Goal: Transaction & Acquisition: Purchase product/service

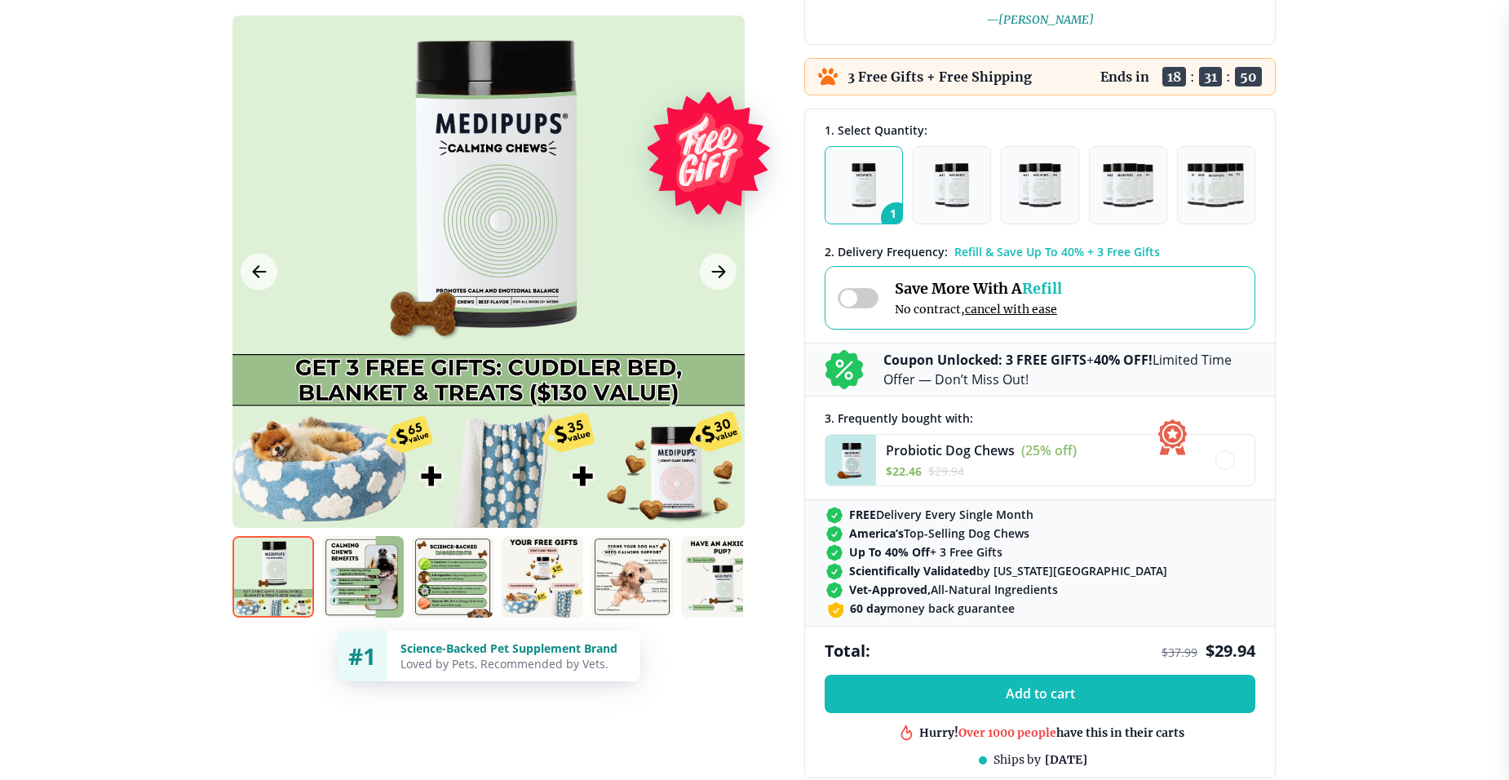
scroll to position [408, 0]
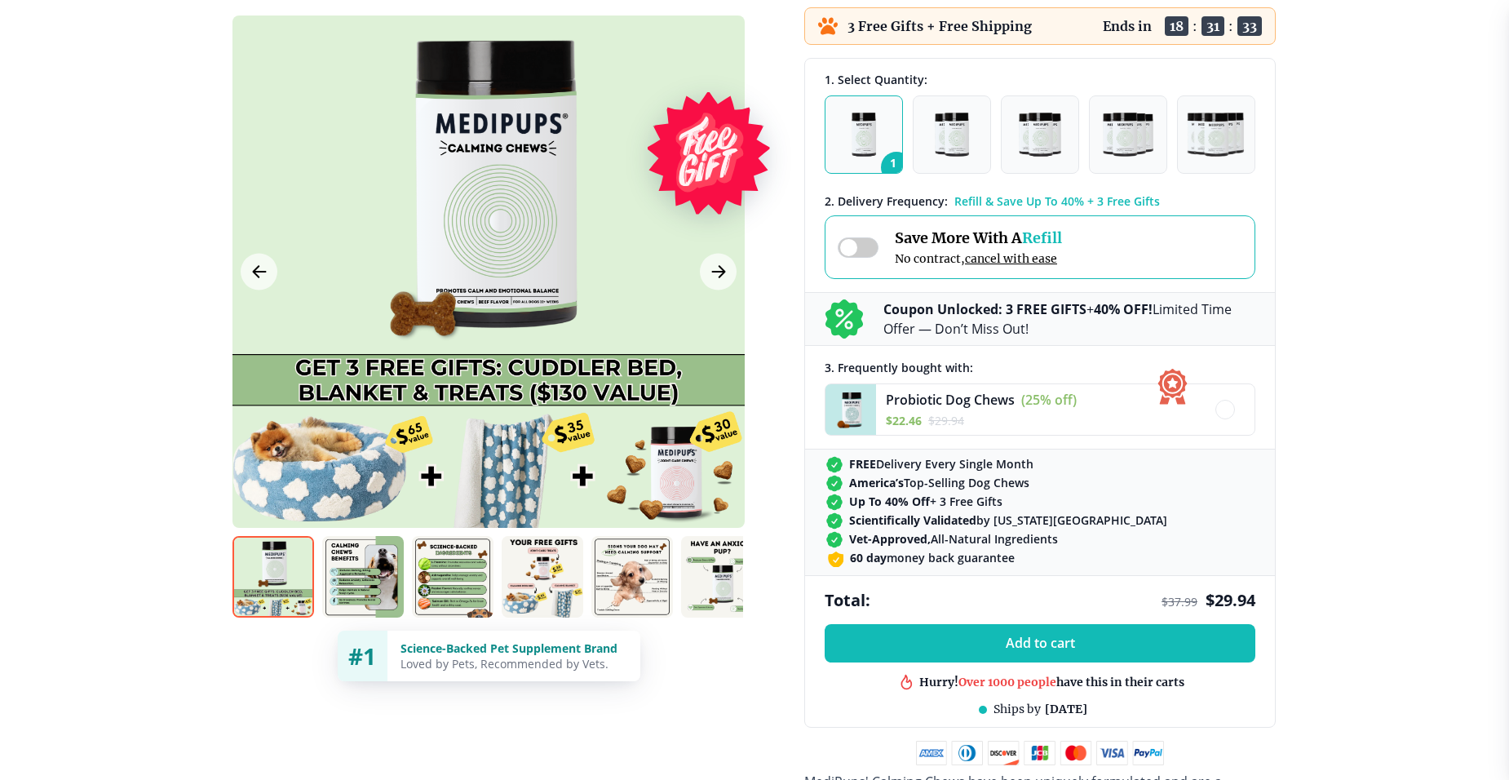
click at [644, 584] on img at bounding box center [632, 577] width 82 height 82
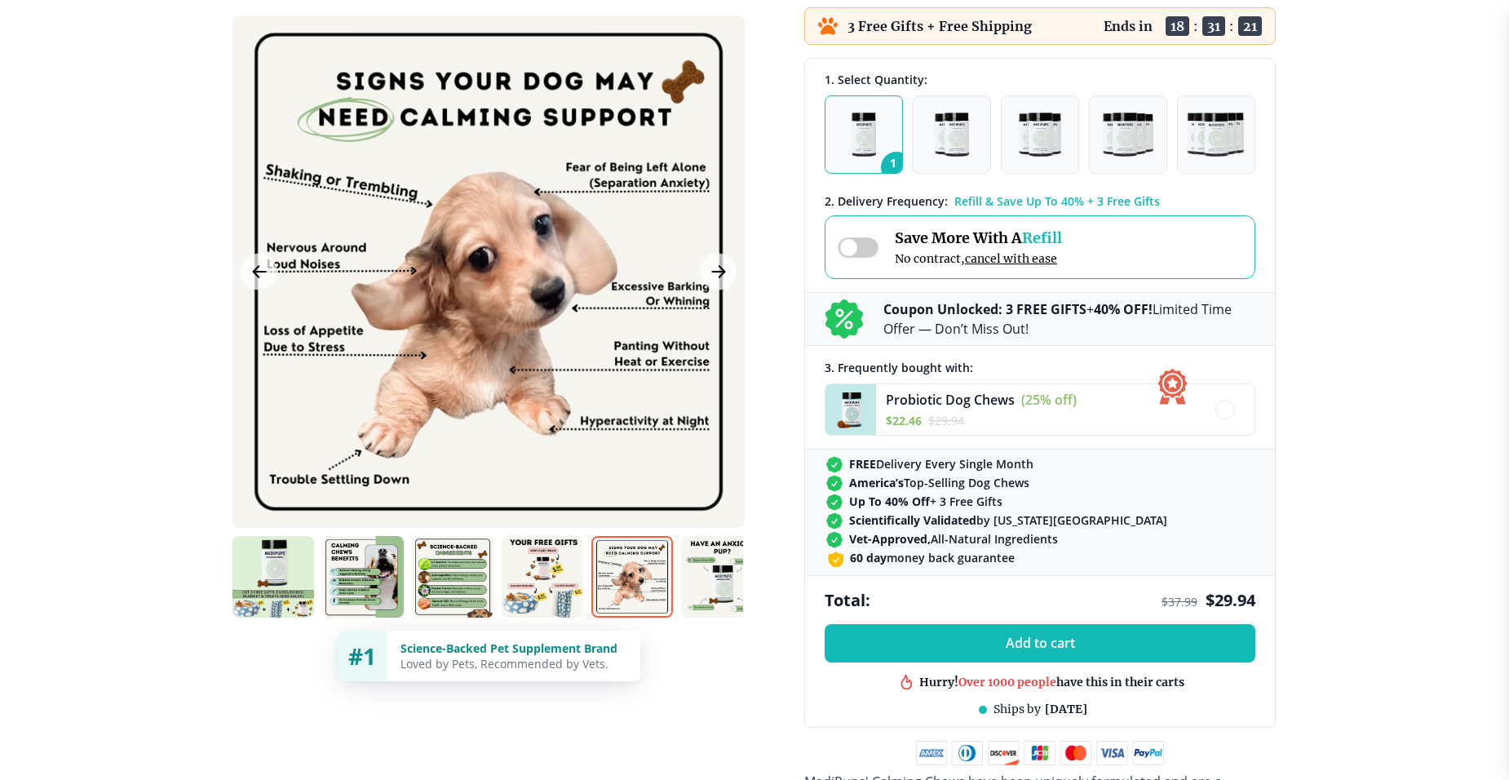
click at [467, 587] on img at bounding box center [453, 577] width 82 height 82
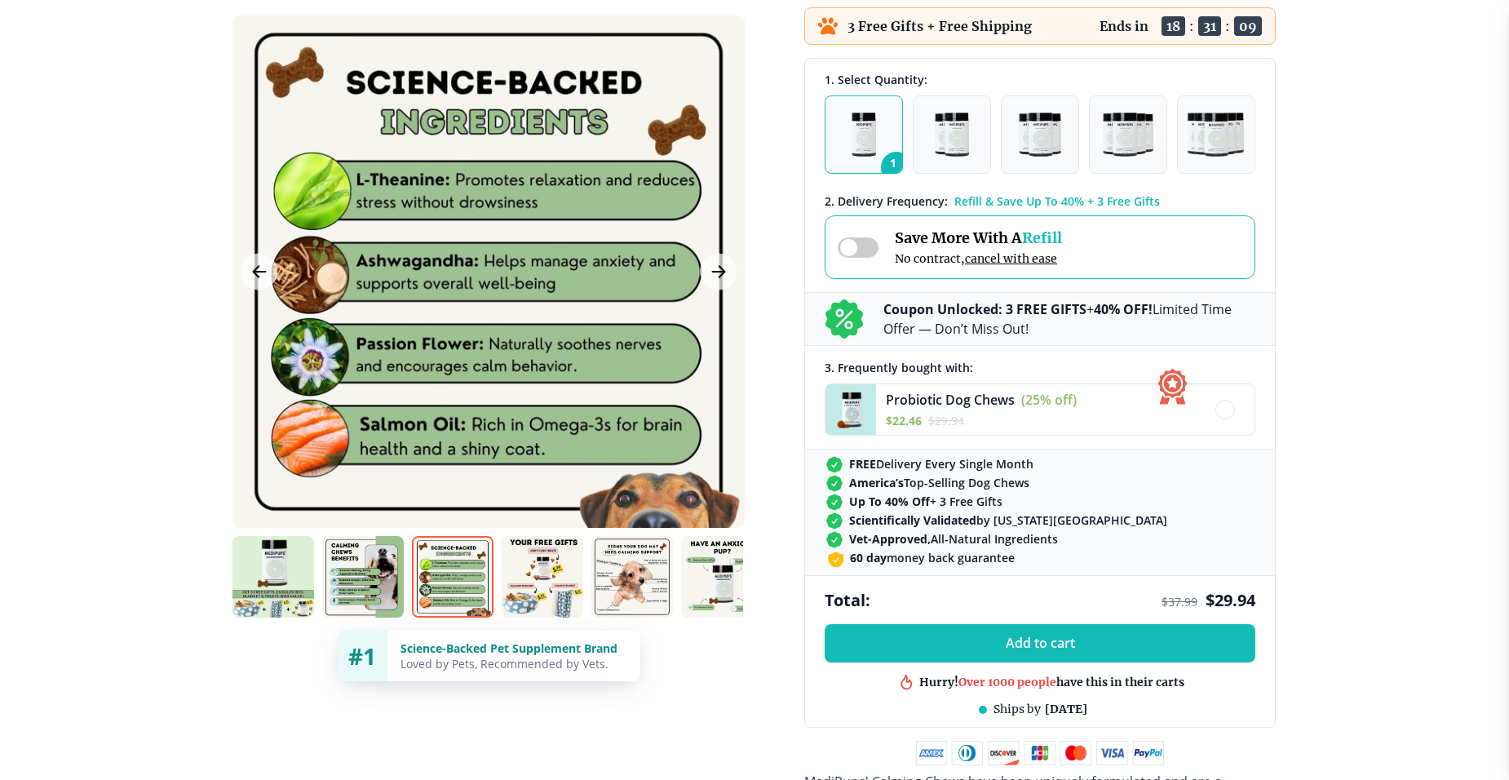
click at [363, 545] on img at bounding box center [363, 577] width 82 height 82
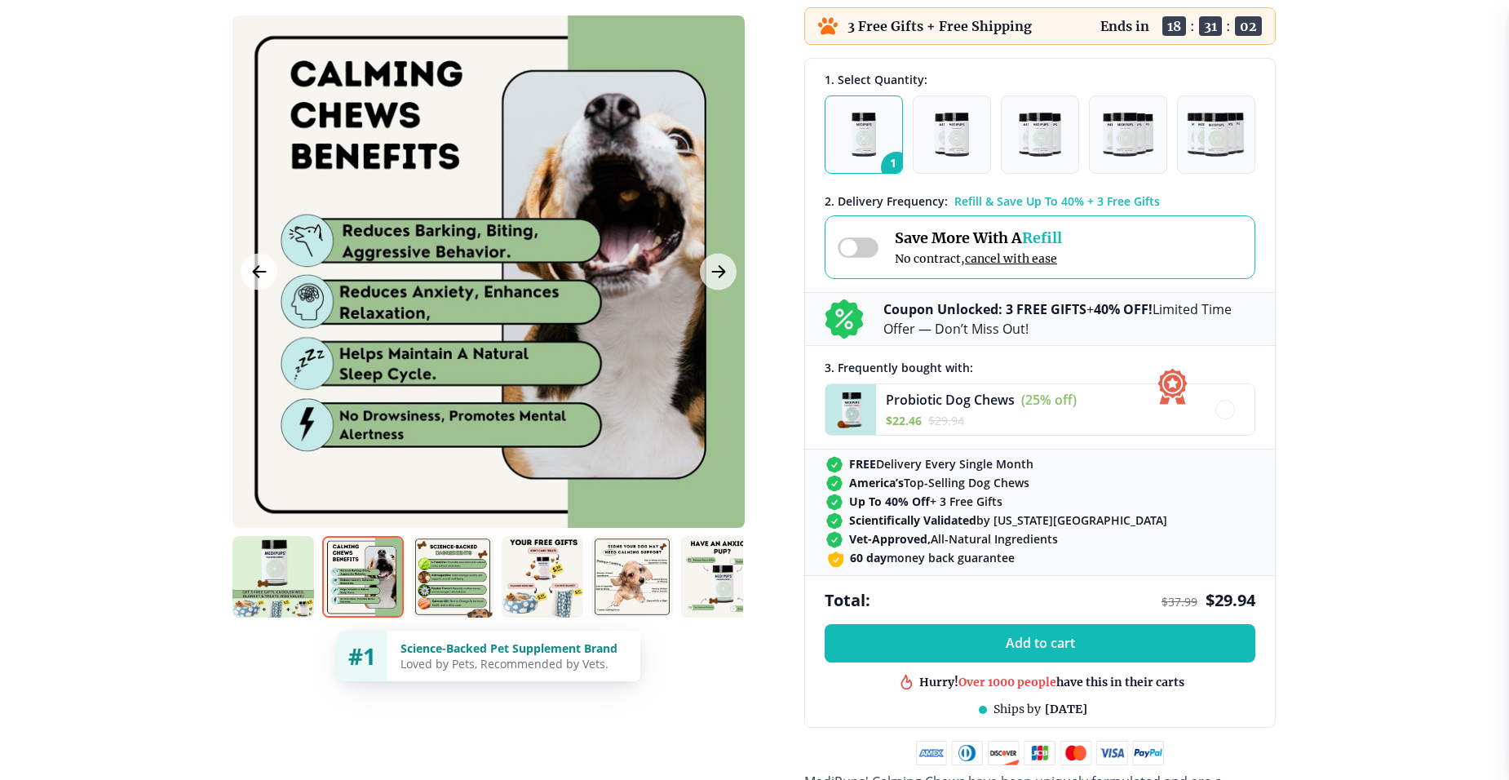
click at [270, 554] on img at bounding box center [273, 577] width 82 height 82
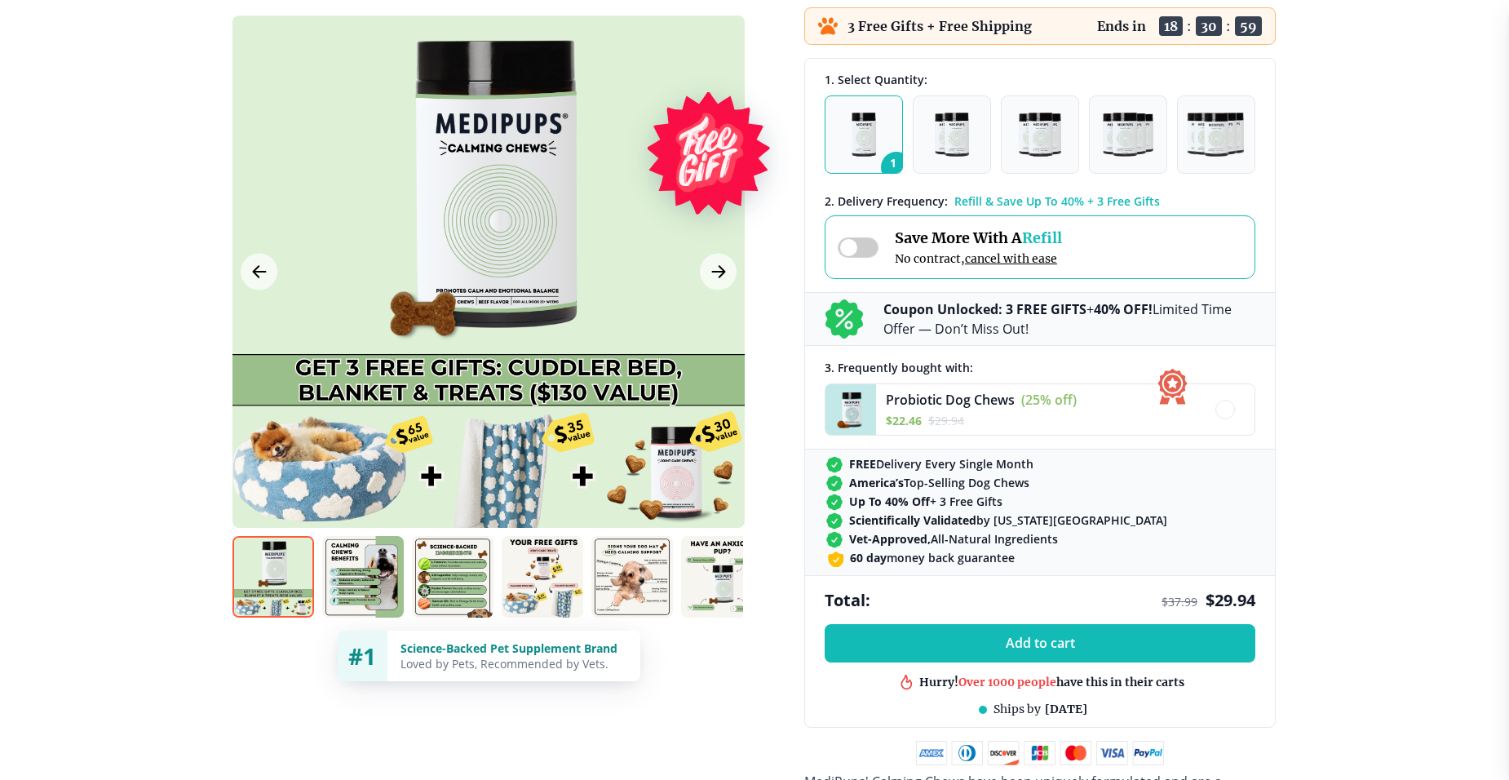
click at [546, 573] on img at bounding box center [543, 577] width 82 height 82
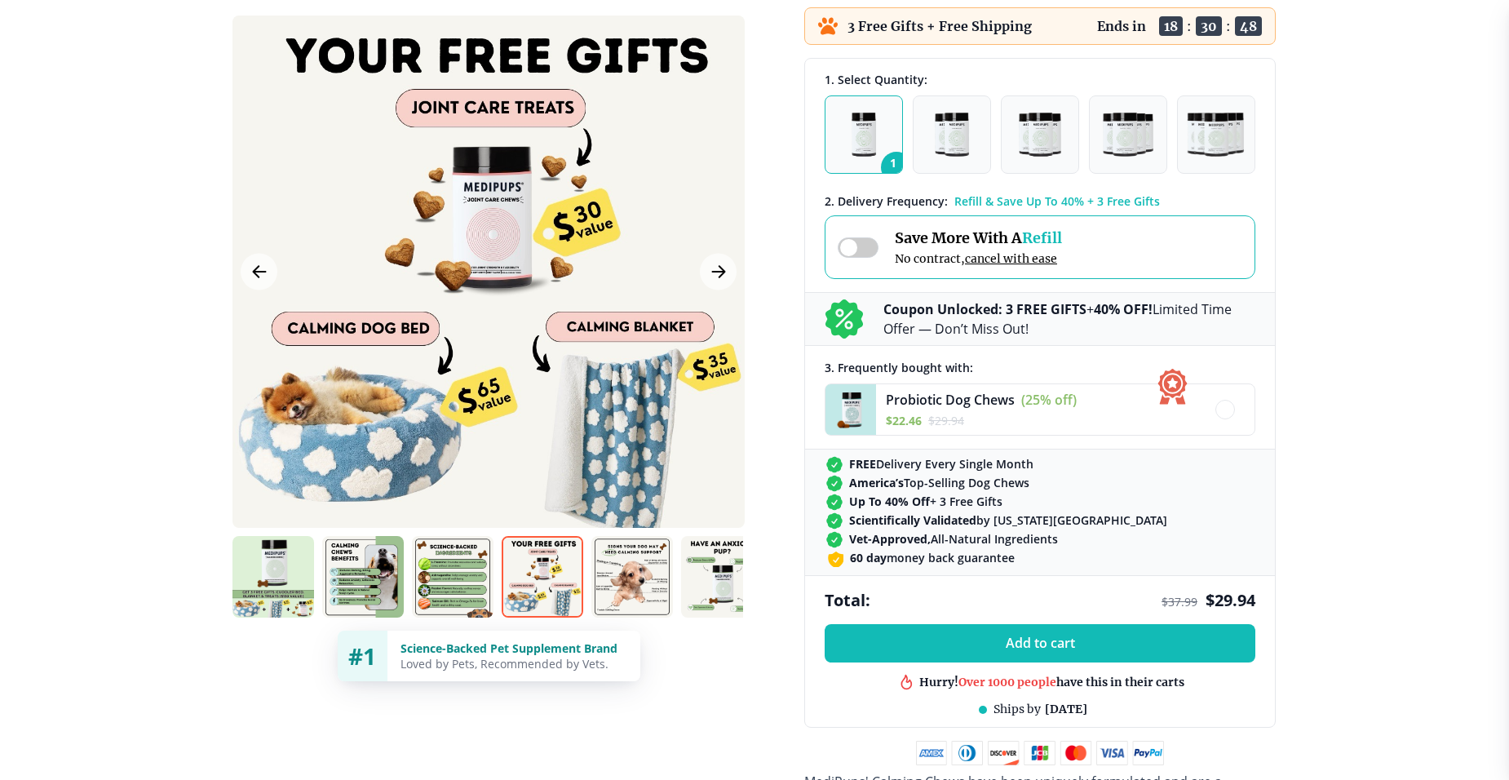
click at [689, 559] on img at bounding box center [722, 577] width 82 height 82
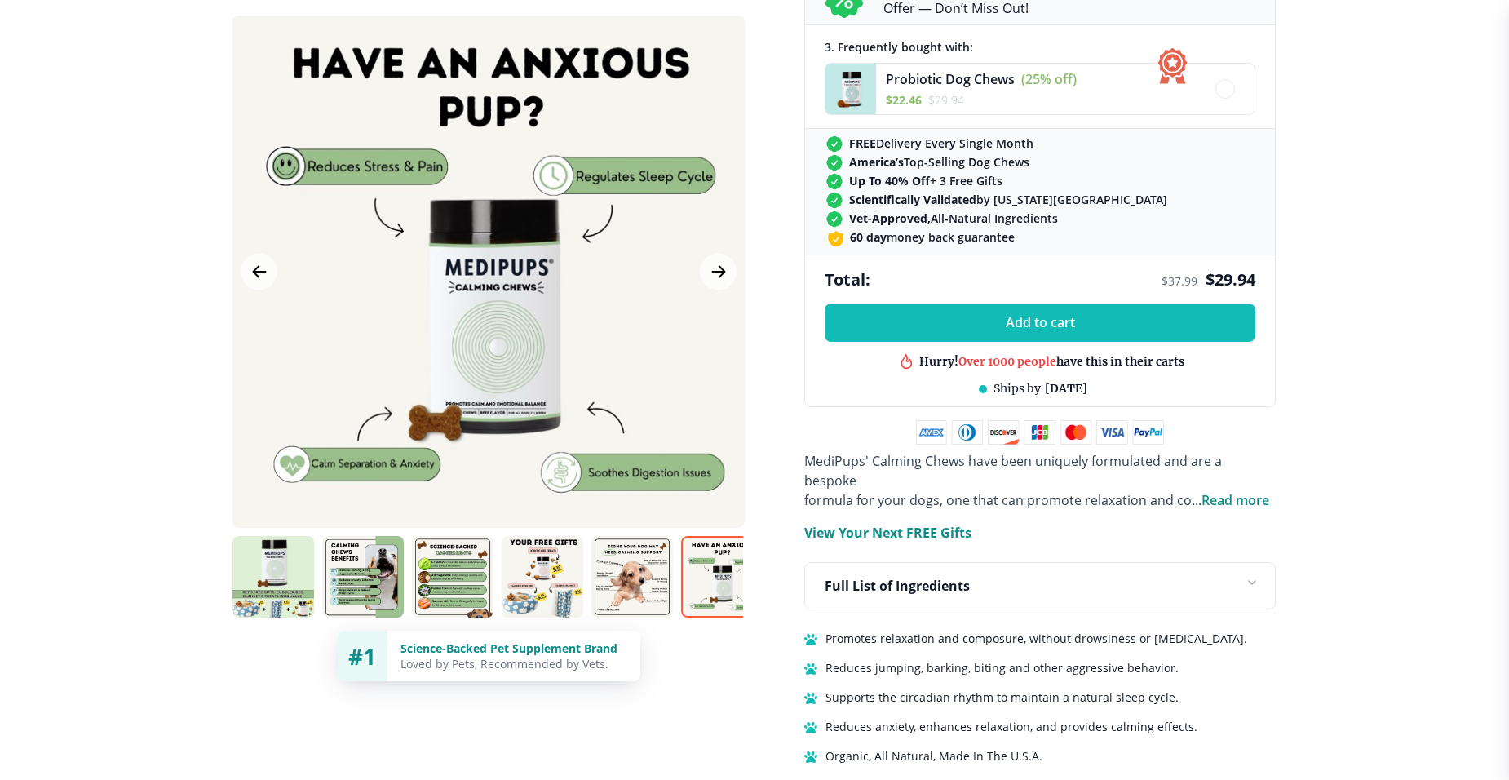
scroll to position [734, 0]
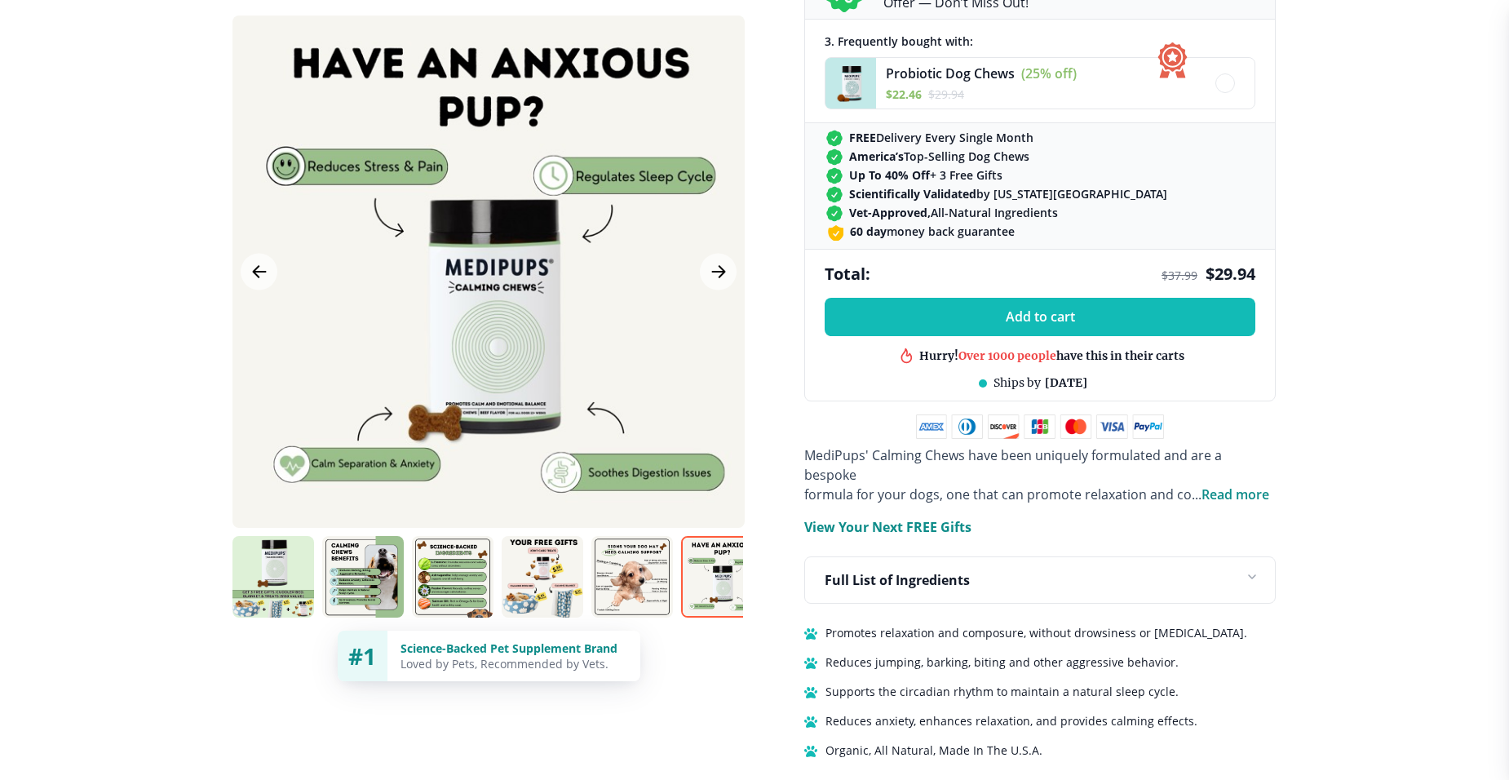
click at [1237, 485] on span "Read more" at bounding box center [1235, 494] width 68 height 18
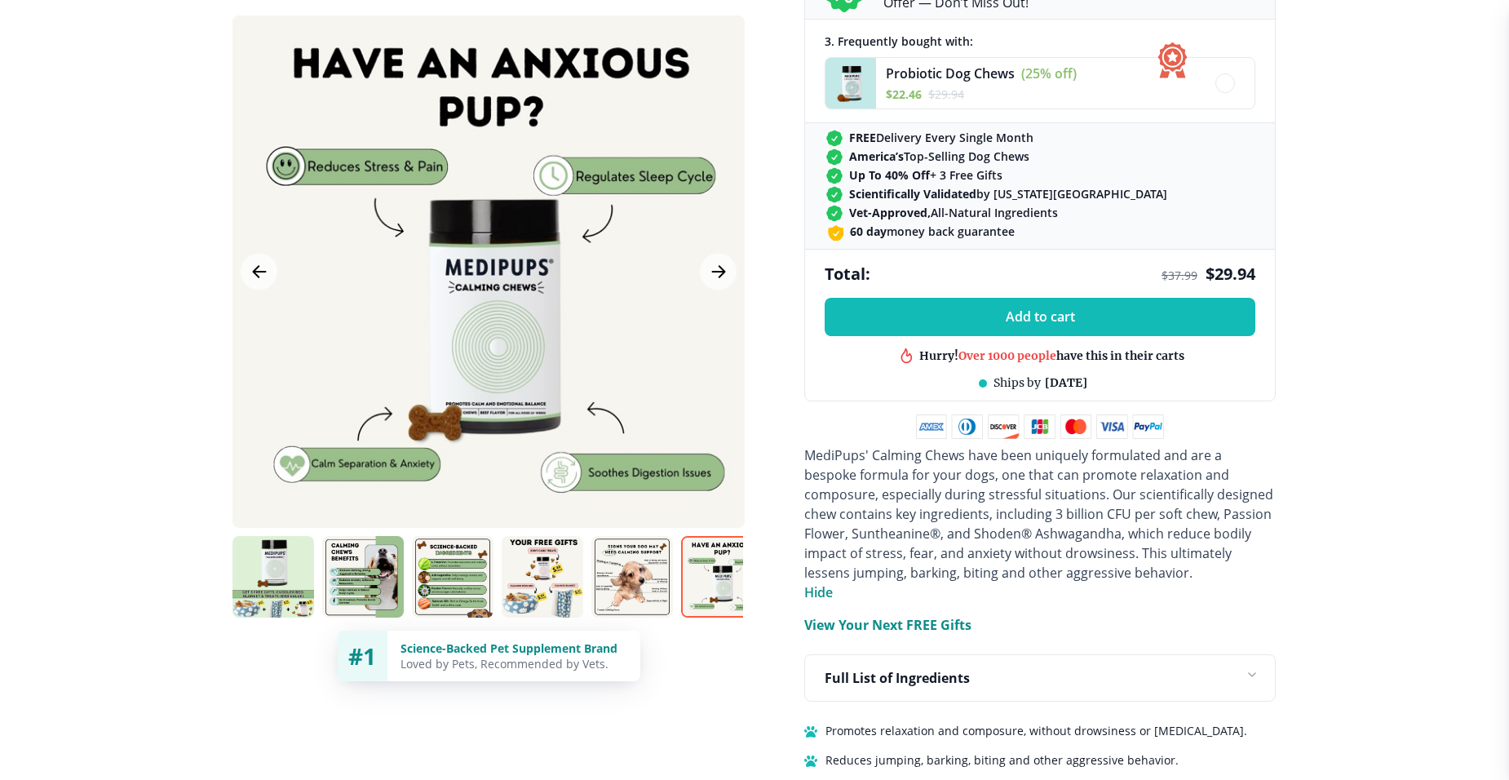
click at [948, 622] on p "View Your Next FREE Gifts" at bounding box center [887, 625] width 167 height 20
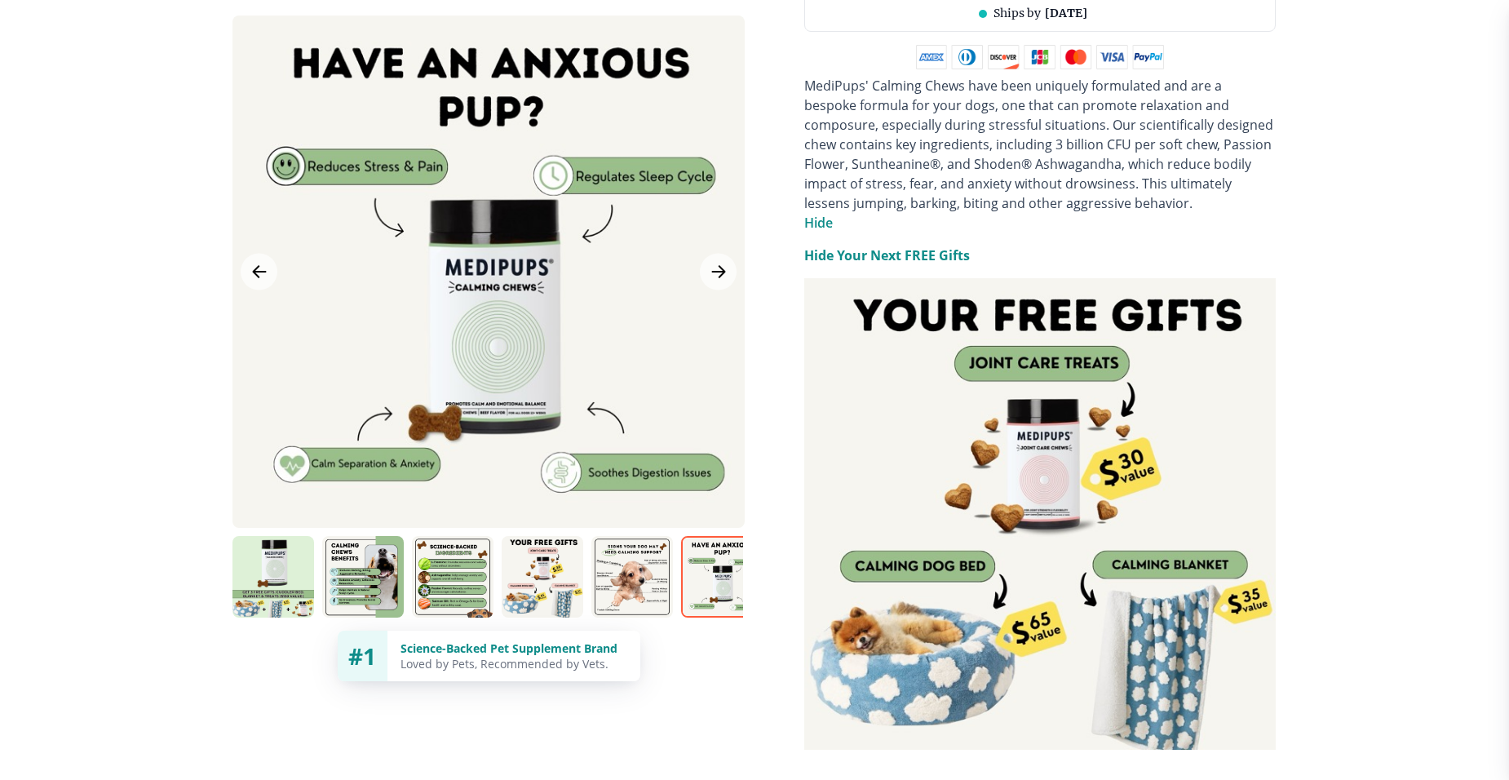
scroll to position [1142, 0]
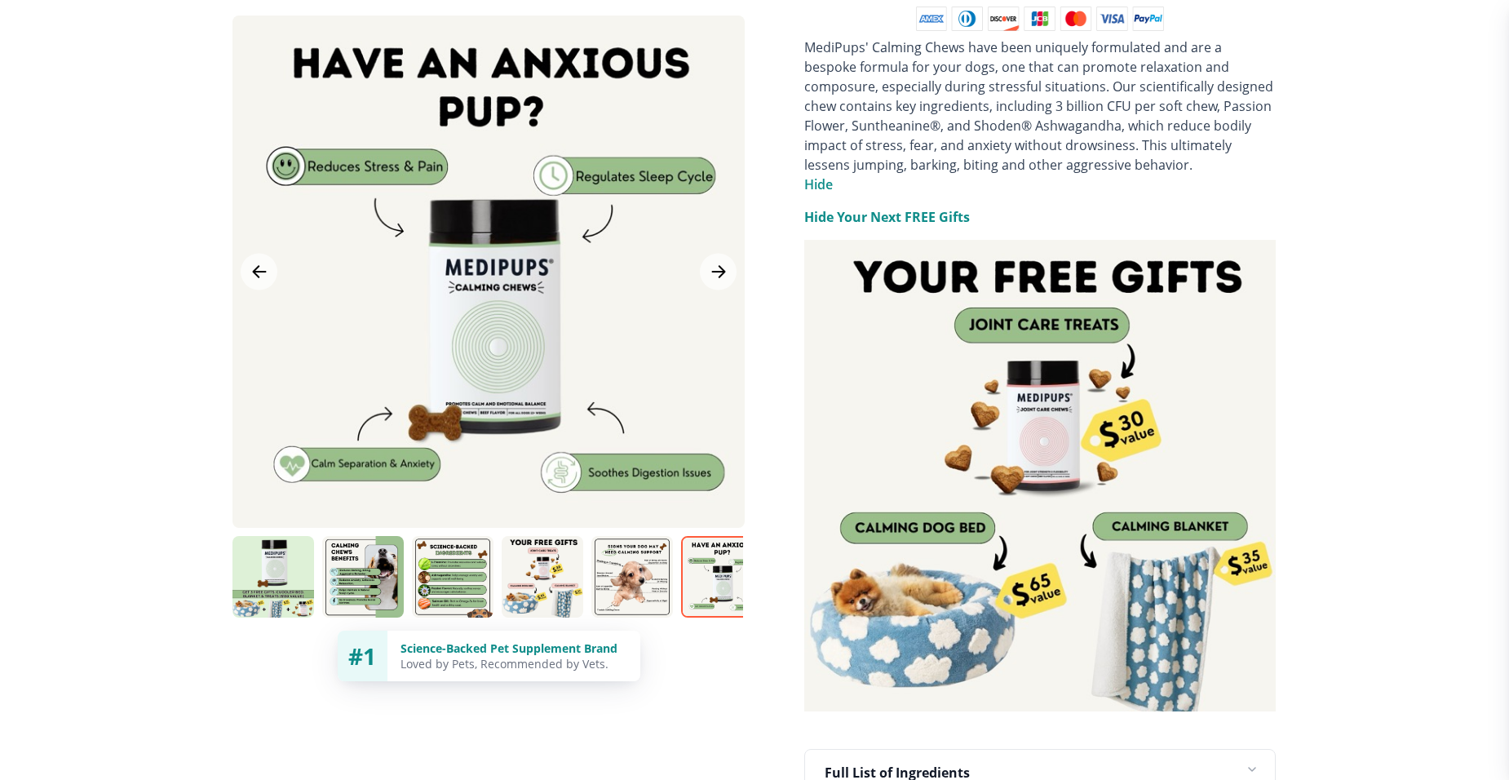
click at [1044, 445] on img at bounding box center [1039, 475] width 471 height 471
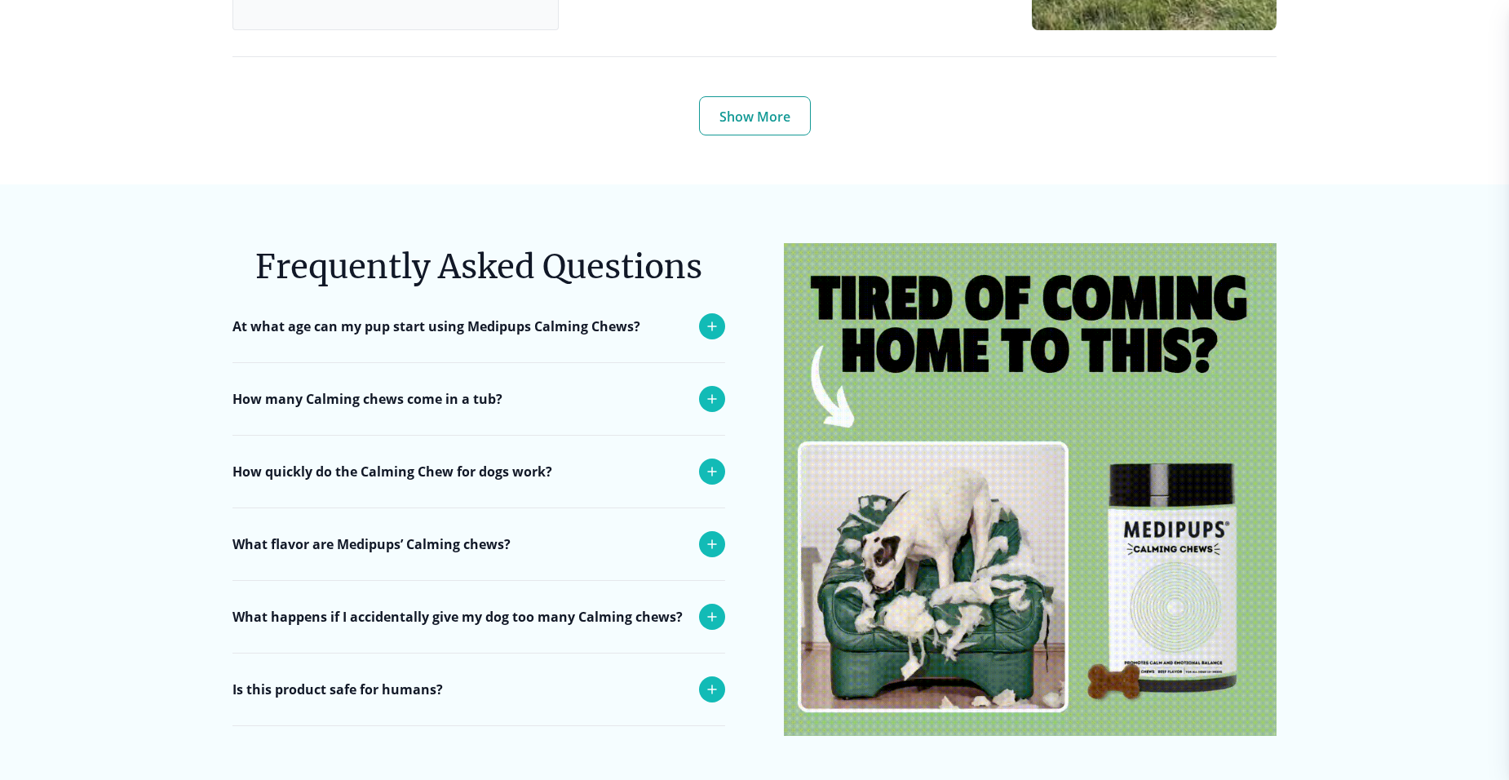
scroll to position [7096, 0]
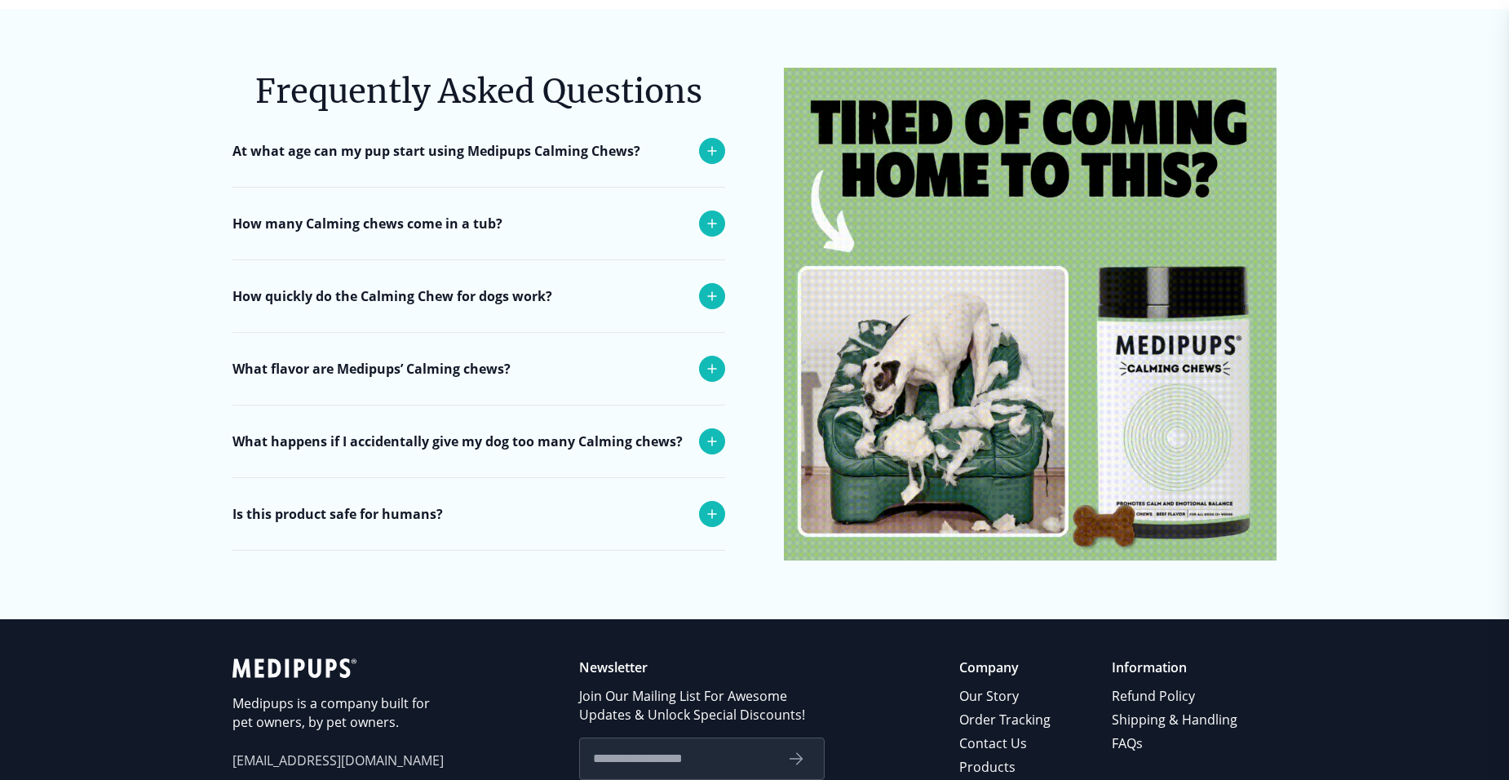
click at [712, 292] on icon at bounding box center [712, 296] width 8 height 8
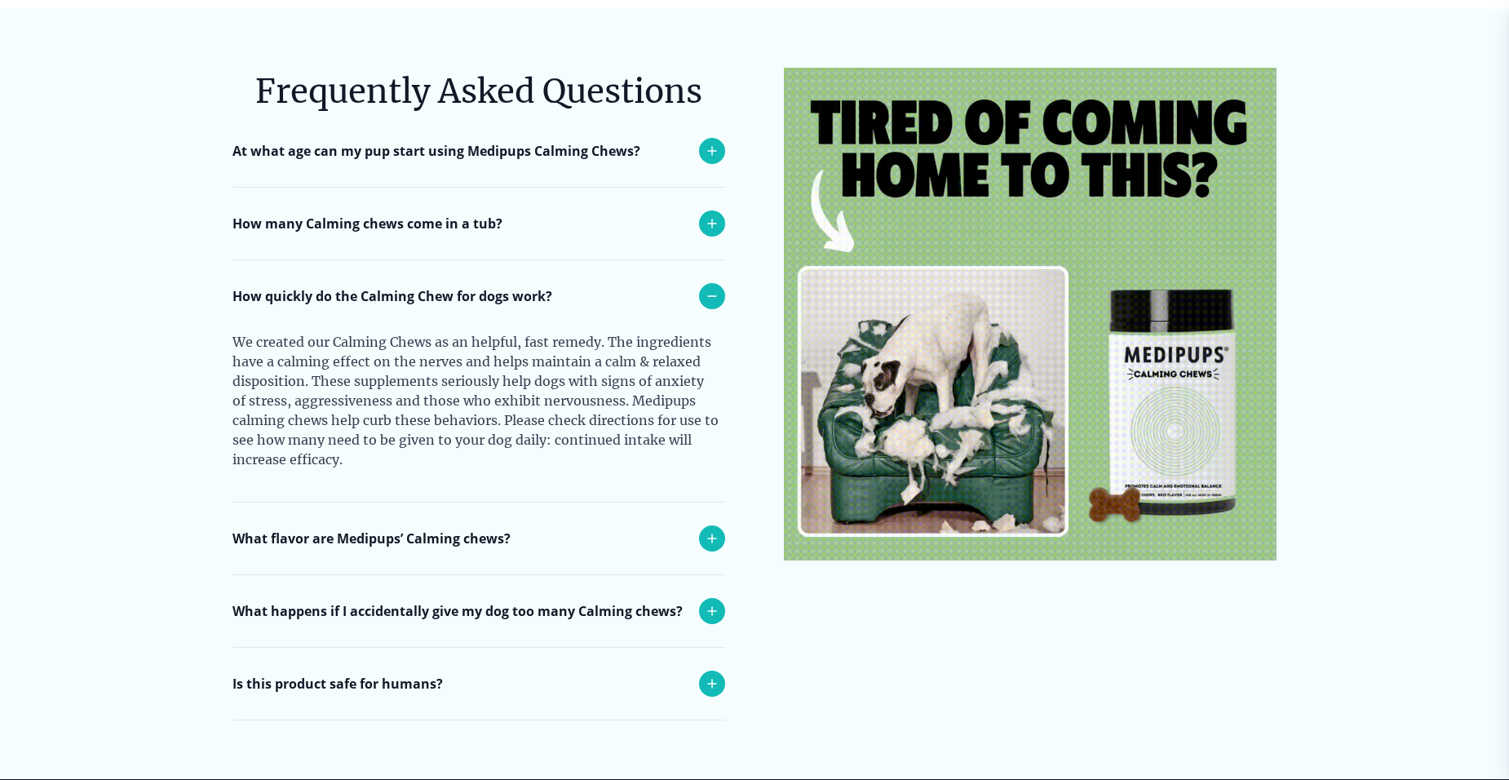
click at [708, 145] on icon at bounding box center [712, 151] width 20 height 20
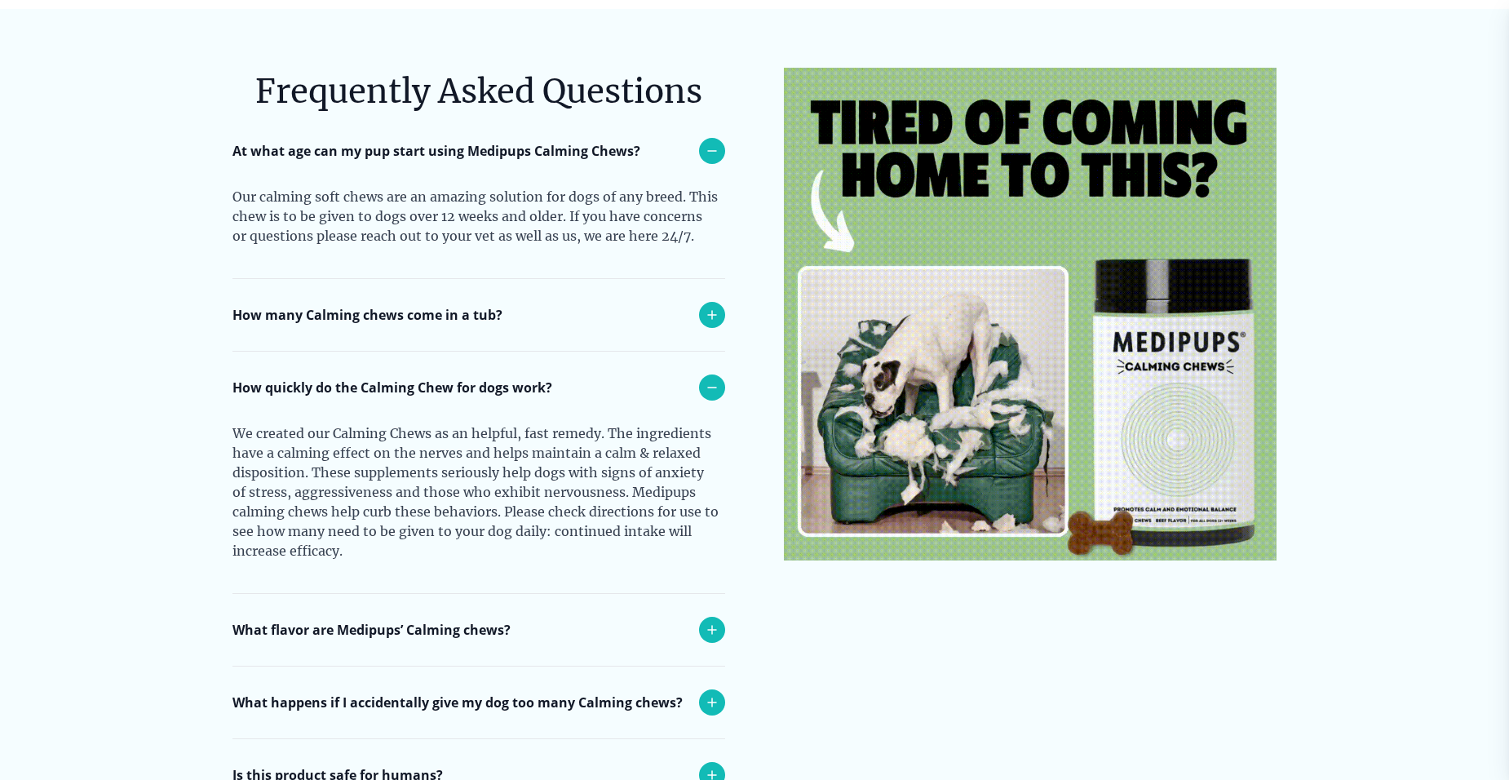
click at [711, 322] on icon at bounding box center [712, 315] width 20 height 20
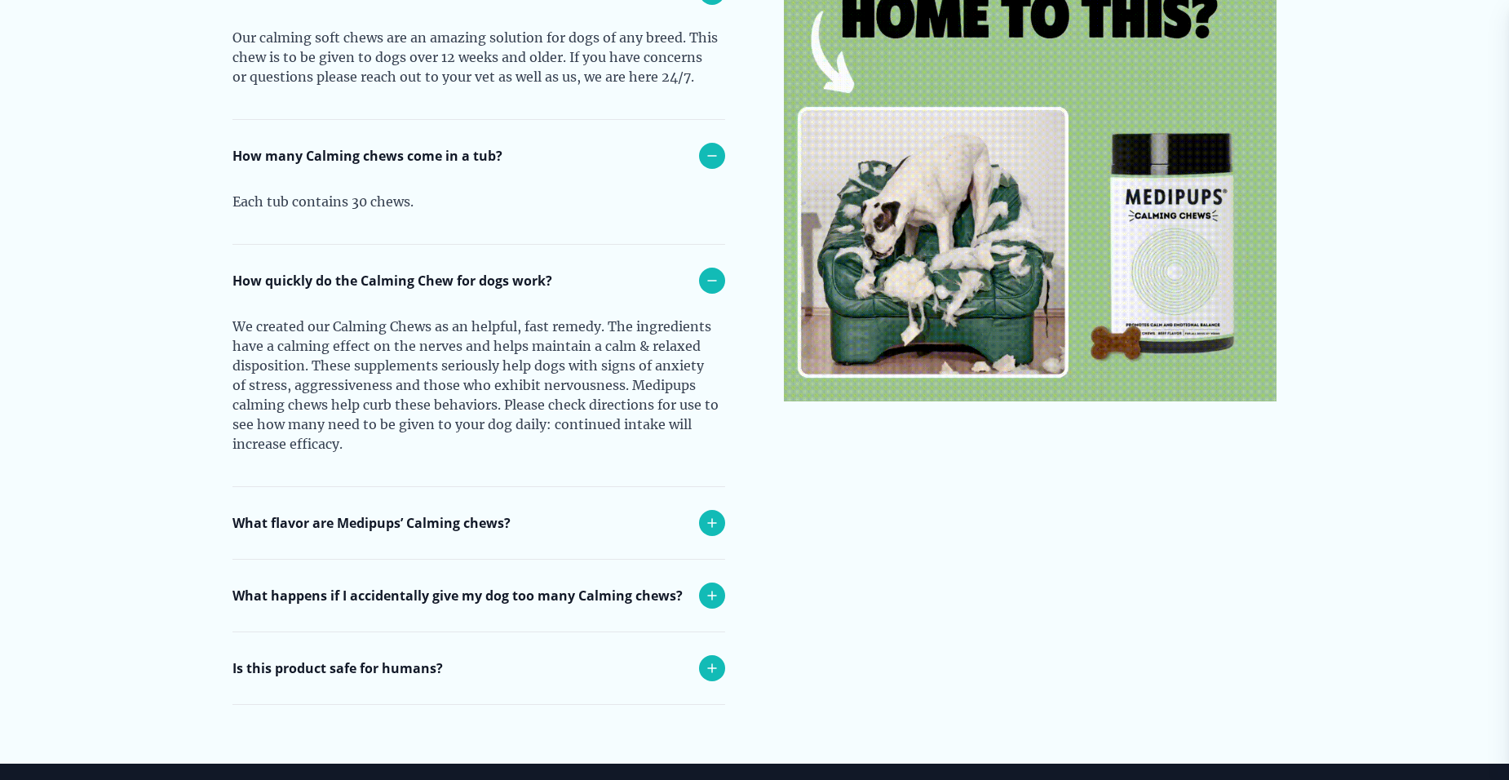
scroll to position [7259, 0]
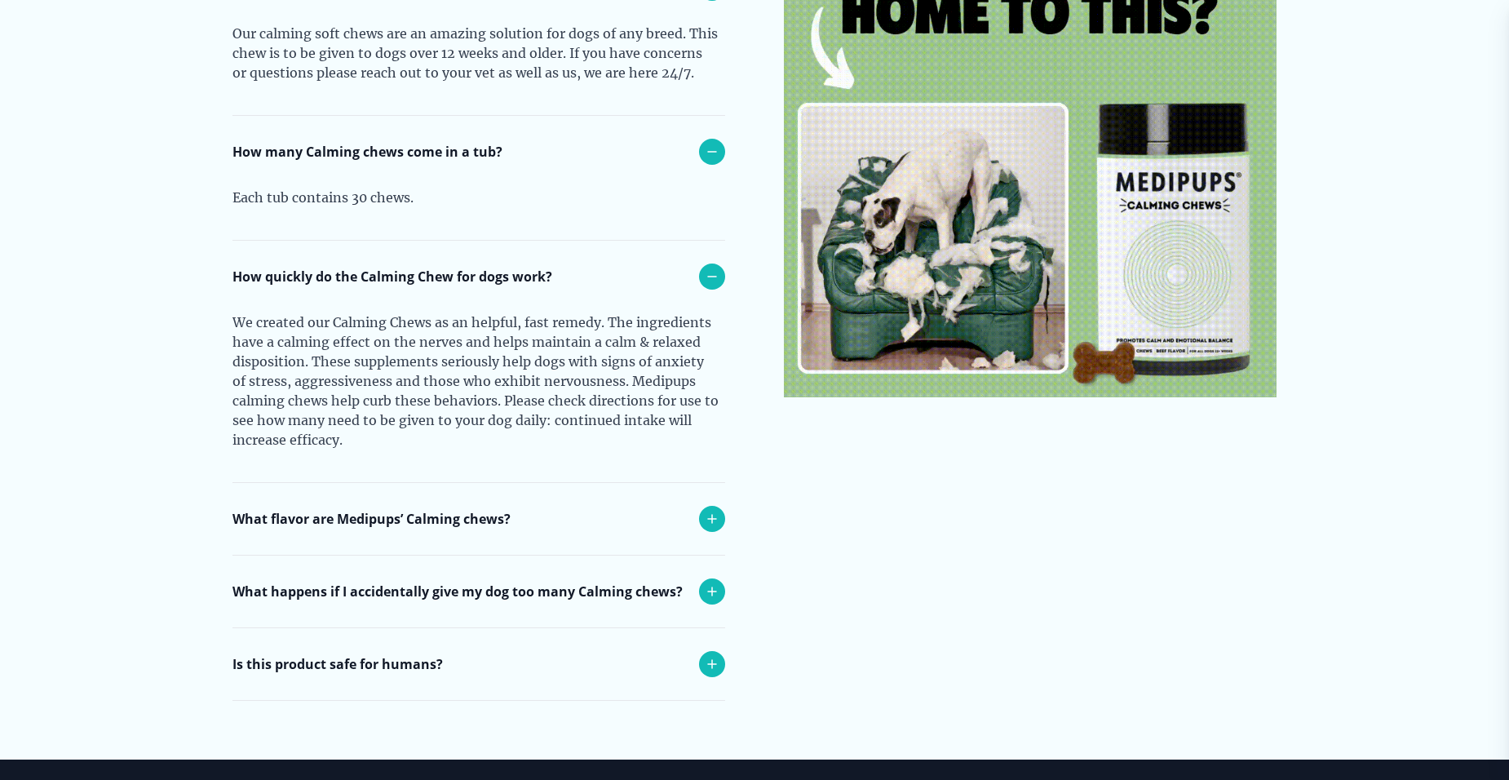
click at [711, 513] on icon at bounding box center [712, 519] width 20 height 20
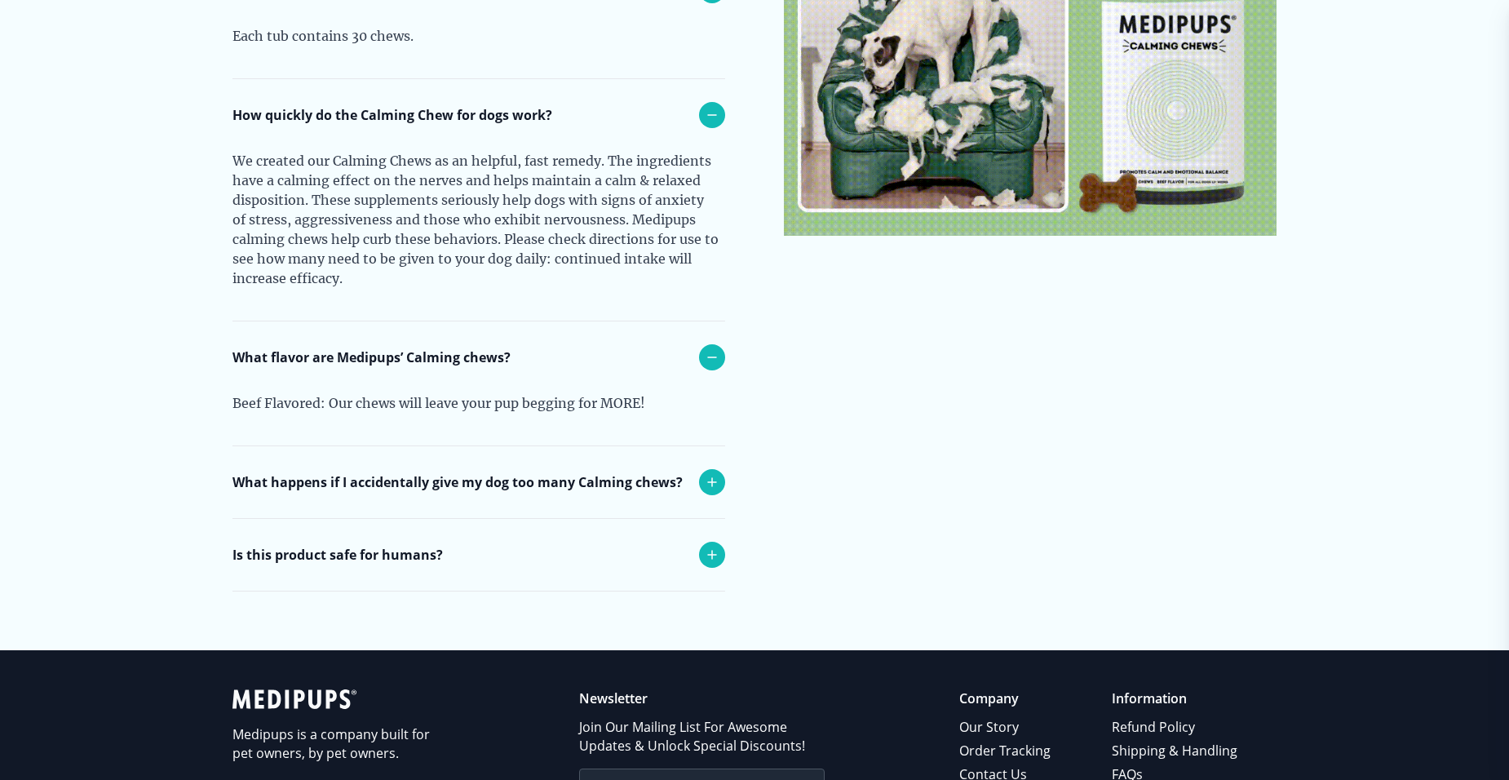
scroll to position [7422, 0]
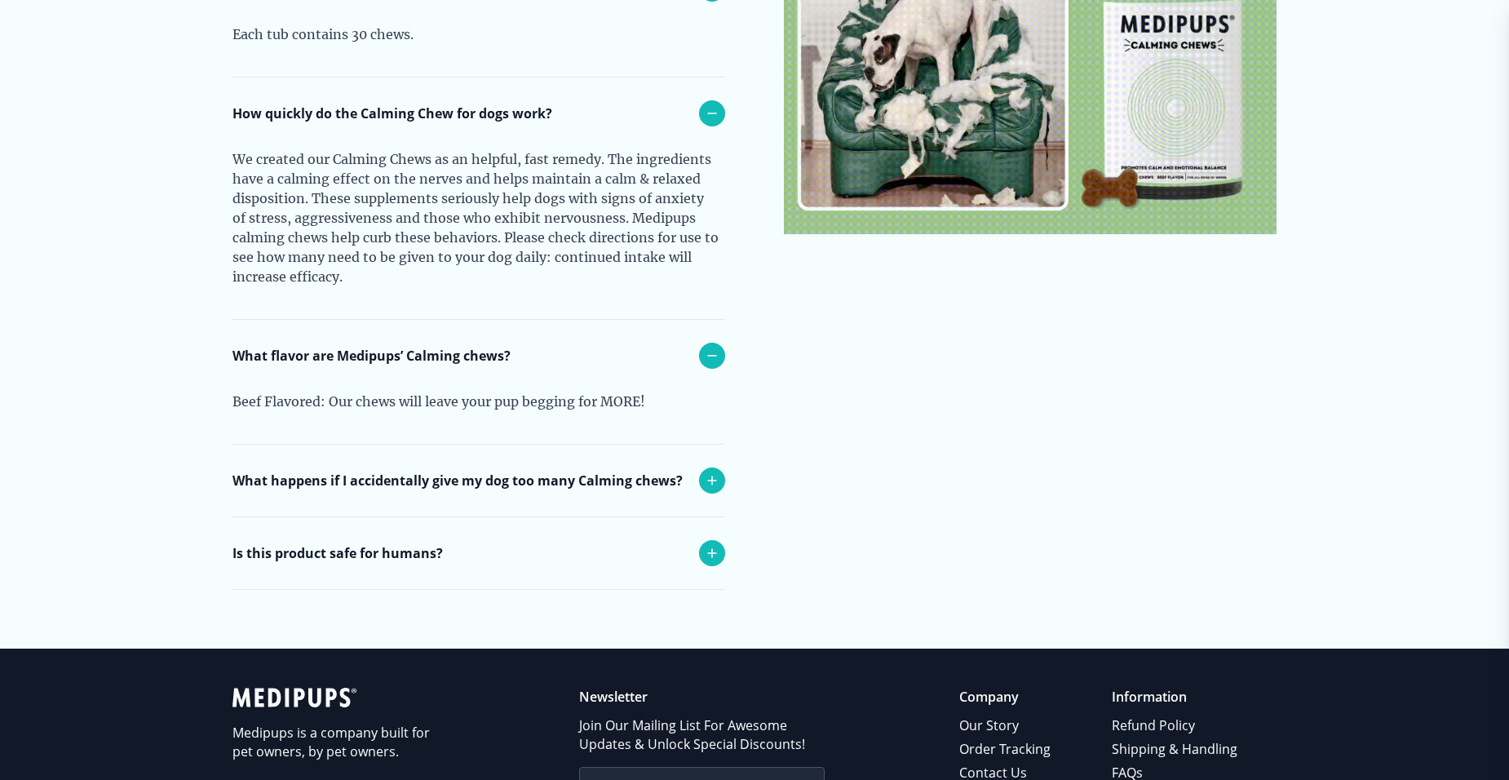
click at [717, 483] on icon at bounding box center [712, 481] width 20 height 20
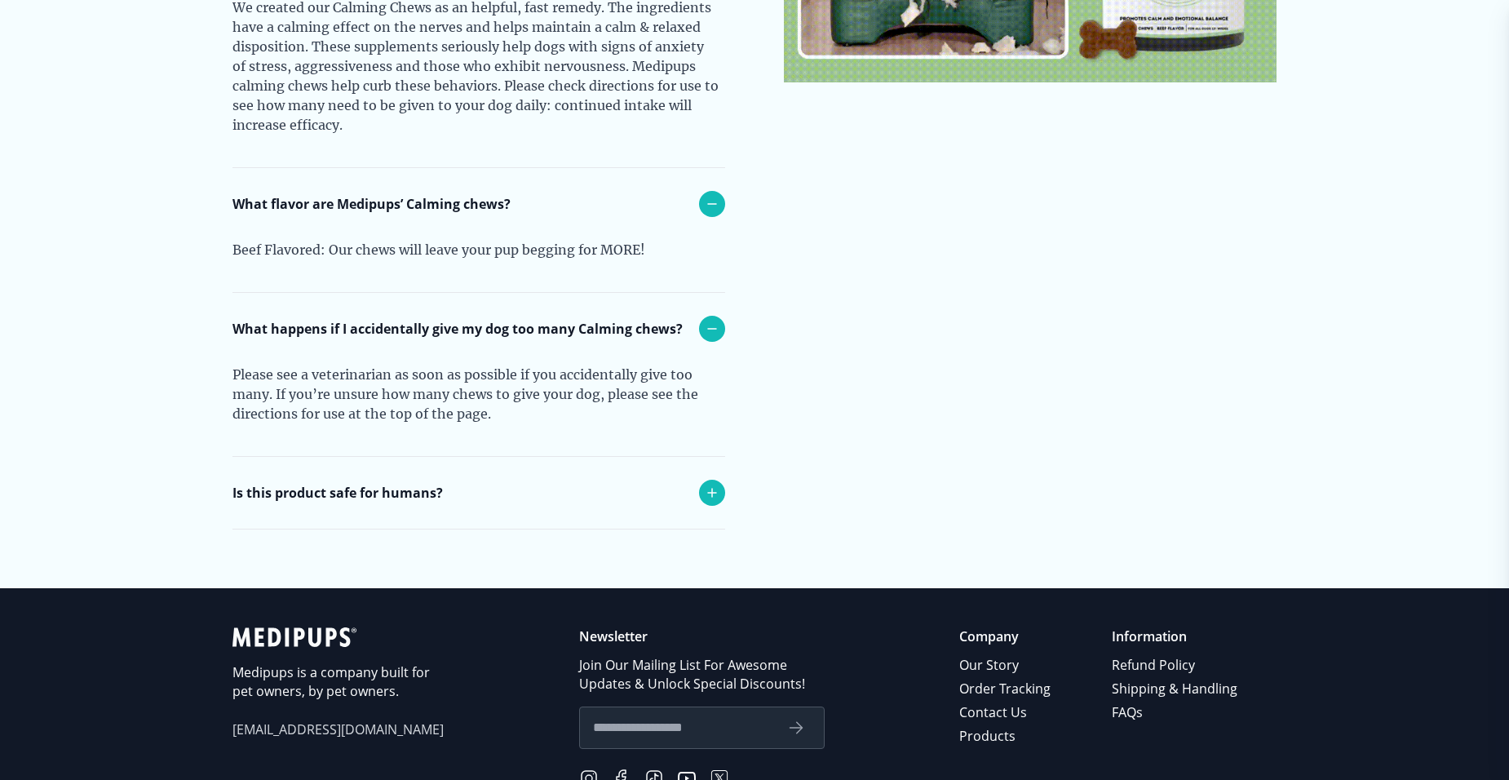
scroll to position [7585, 0]
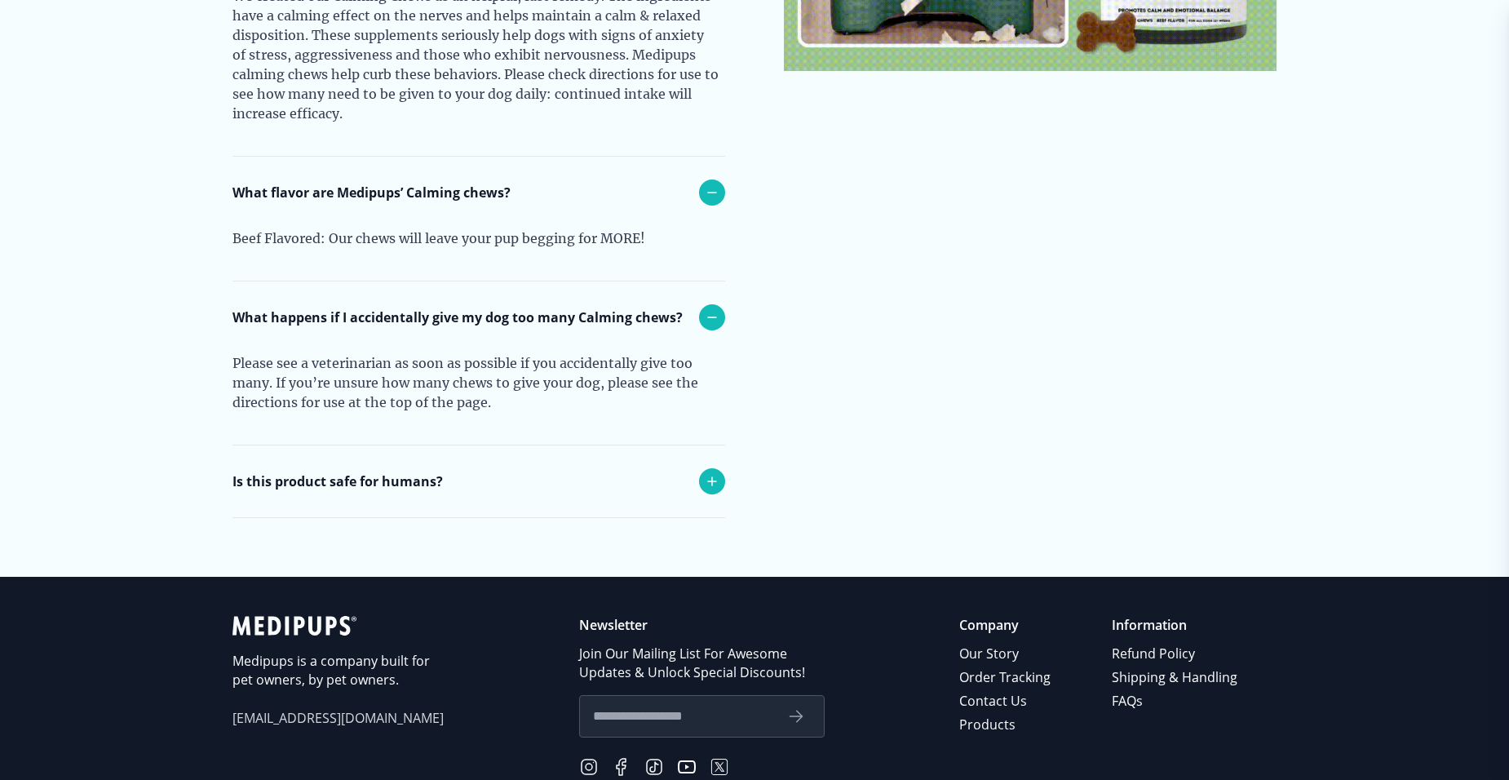
click at [713, 475] on icon at bounding box center [712, 481] width 20 height 20
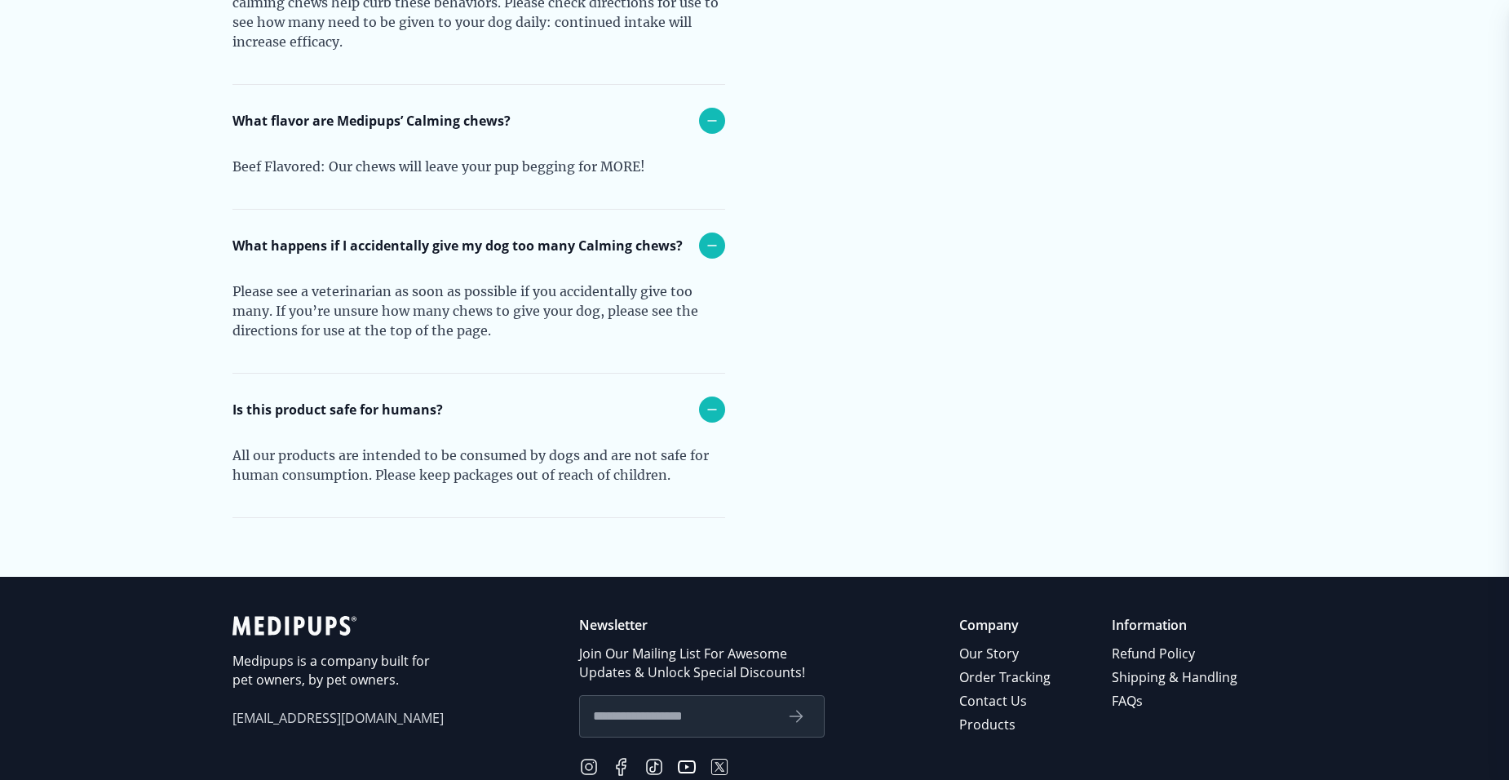
scroll to position [7749, 0]
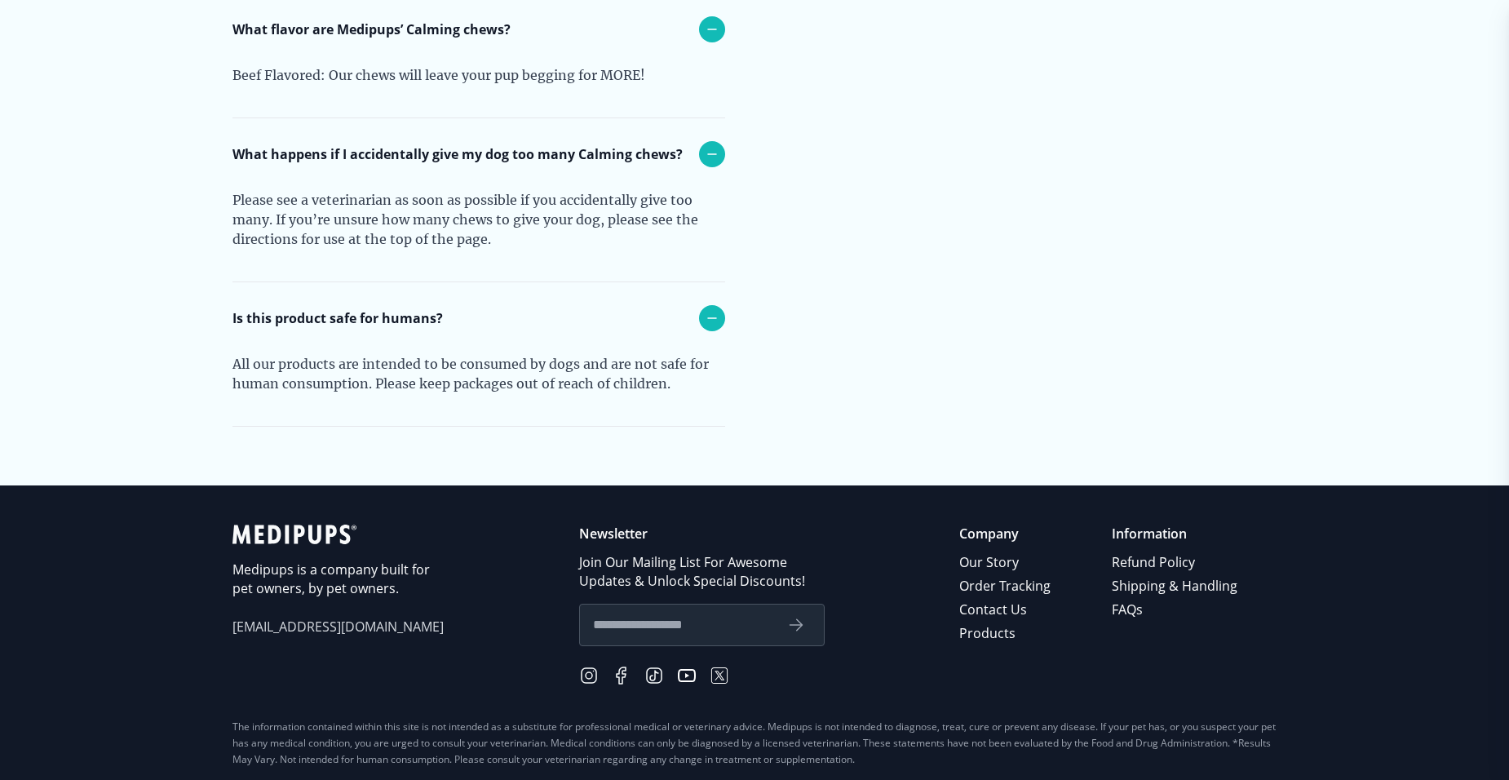
click at [704, 621] on input "text" at bounding box center [683, 624] width 180 height 21
type input "**********"
click at [799, 623] on icon "submit" at bounding box center [796, 625] width 20 height 20
click at [1158, 584] on link "Shipping & Handling" at bounding box center [1176, 586] width 128 height 24
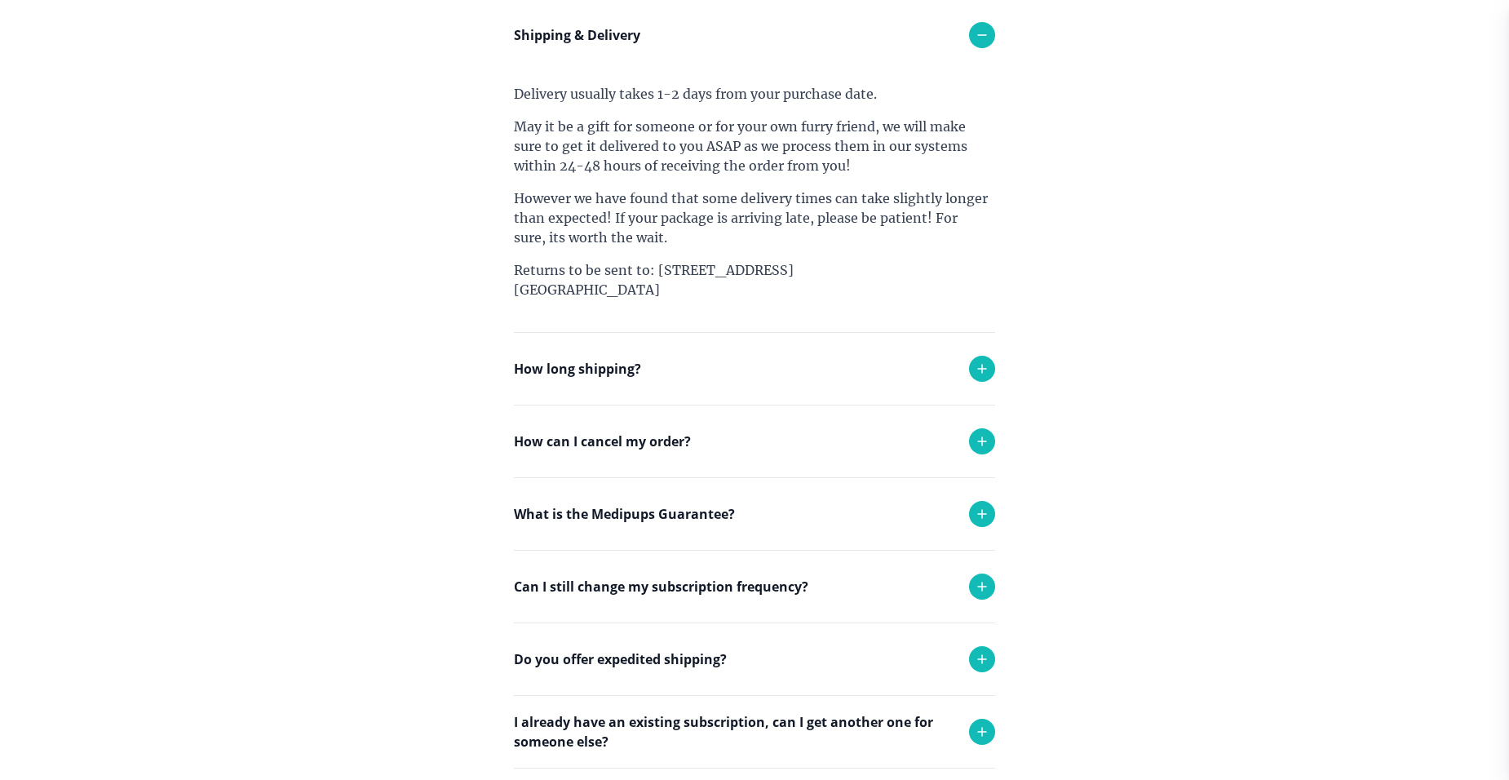
scroll to position [335, 0]
click at [997, 588] on section "Frequently Asked Questions How can I return or exchange an item? Here at [GEOGR…" at bounding box center [754, 309] width 595 height 1020
click at [975, 586] on icon at bounding box center [982, 587] width 20 height 20
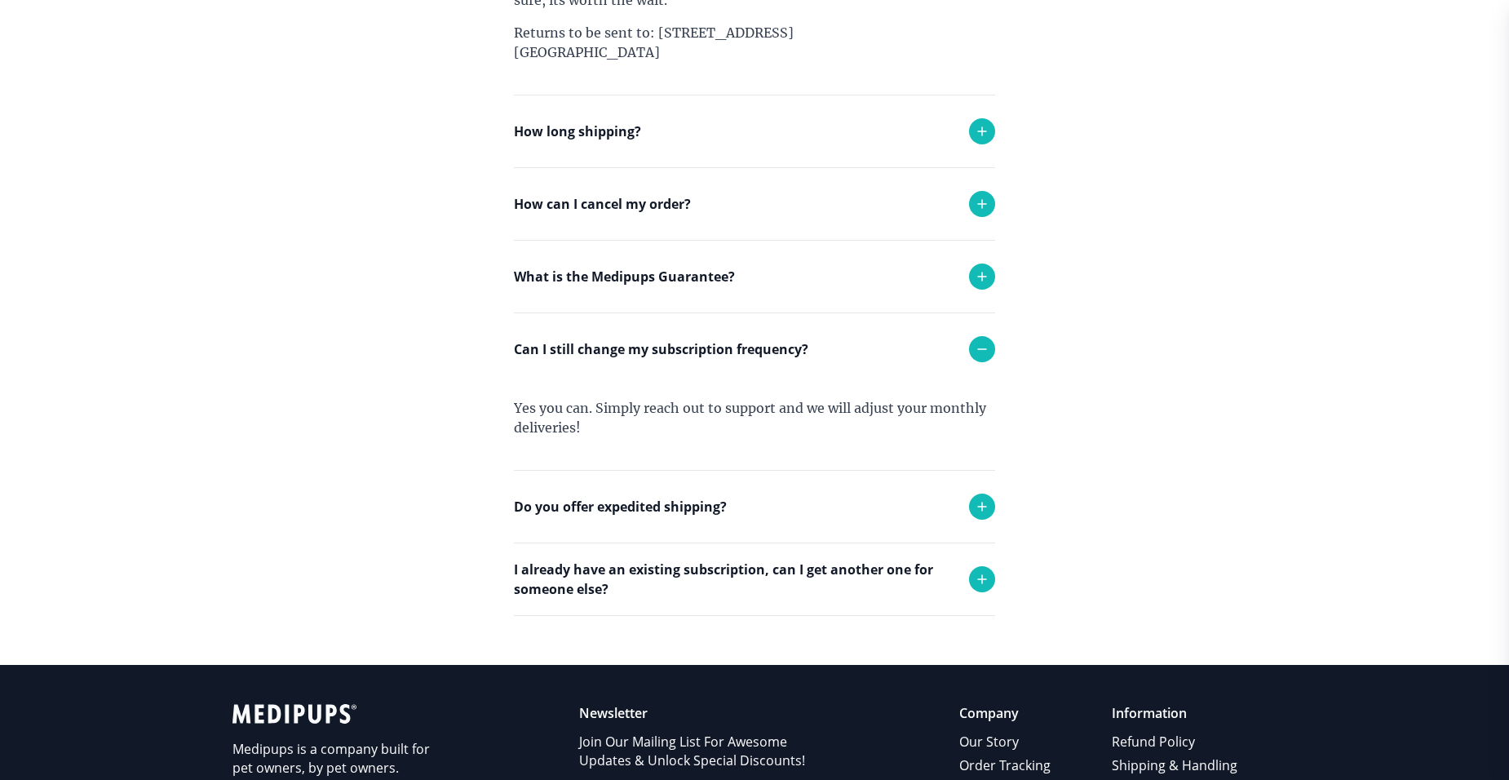
scroll to position [580, 0]
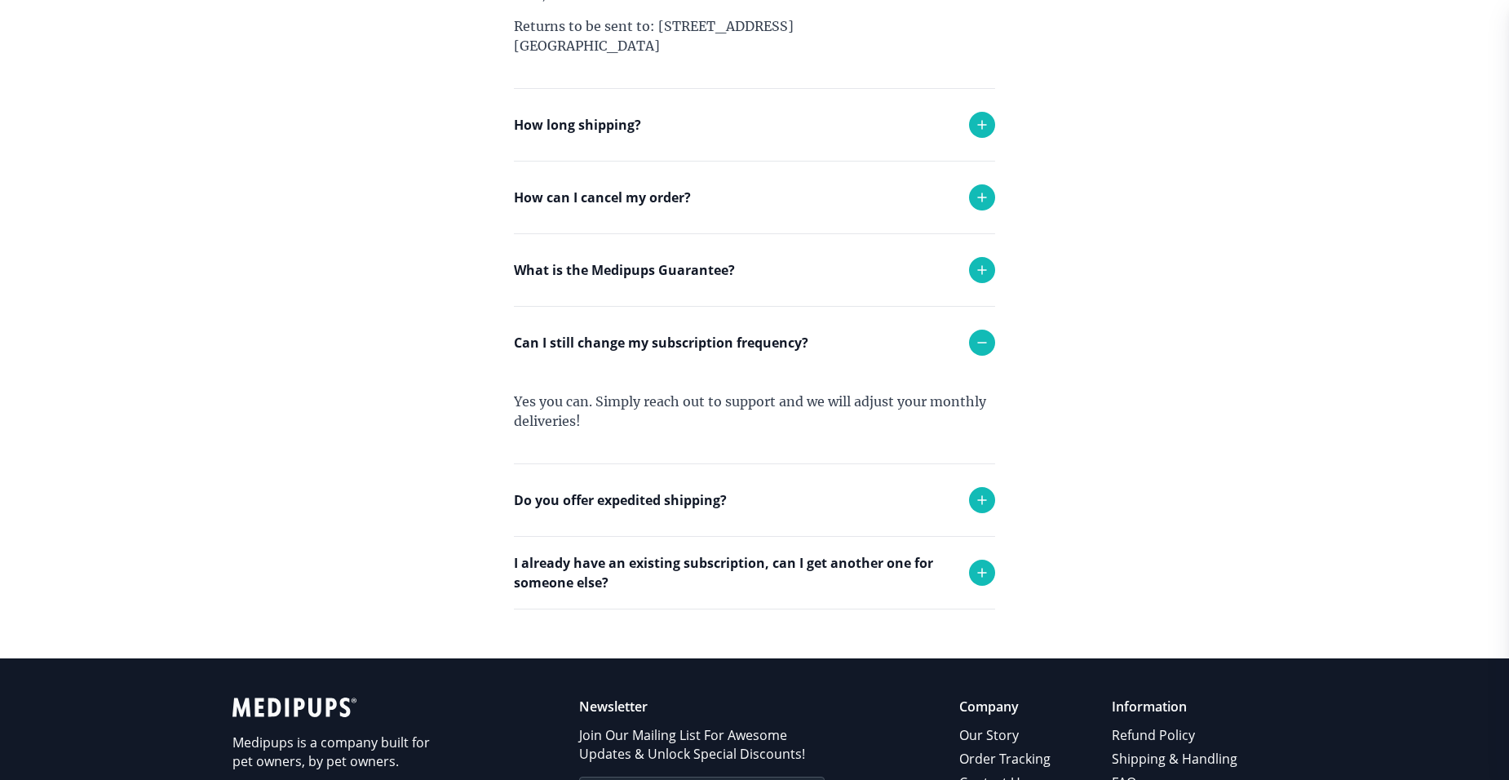
click at [978, 496] on icon at bounding box center [982, 500] width 20 height 20
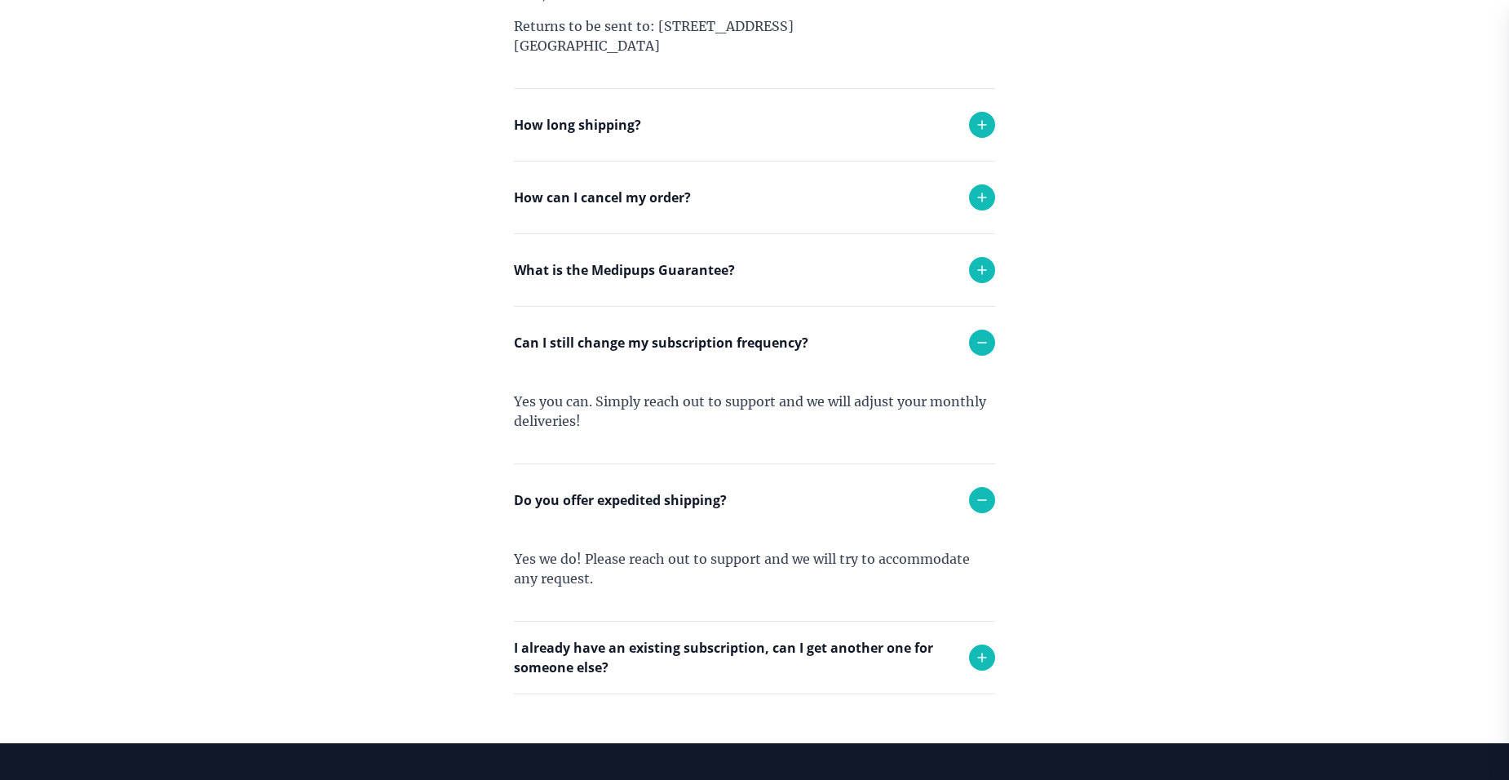
click at [977, 126] on icon at bounding box center [982, 125] width 20 height 20
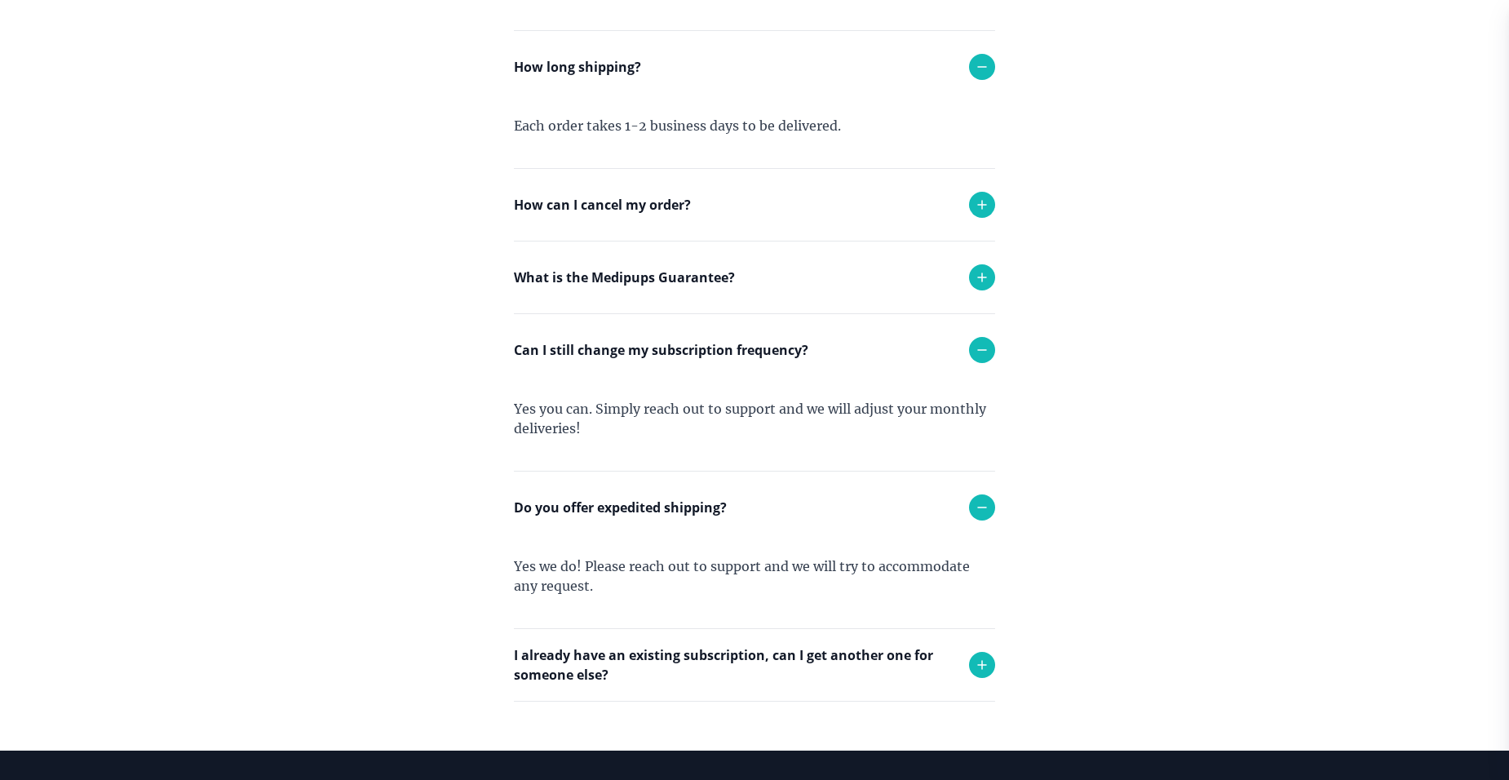
scroll to position [906, 0]
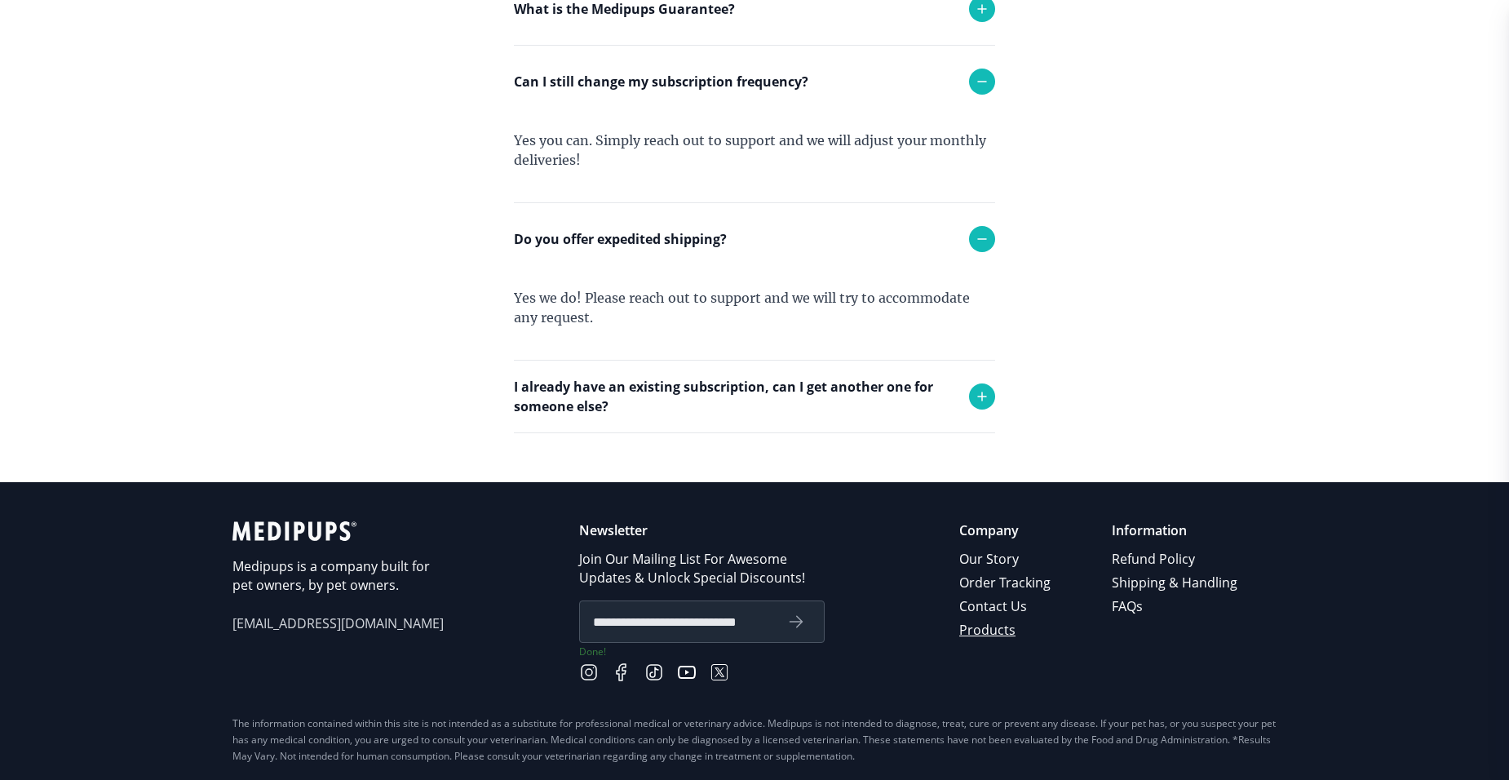
click at [980, 630] on link "Products" at bounding box center [1006, 630] width 94 height 24
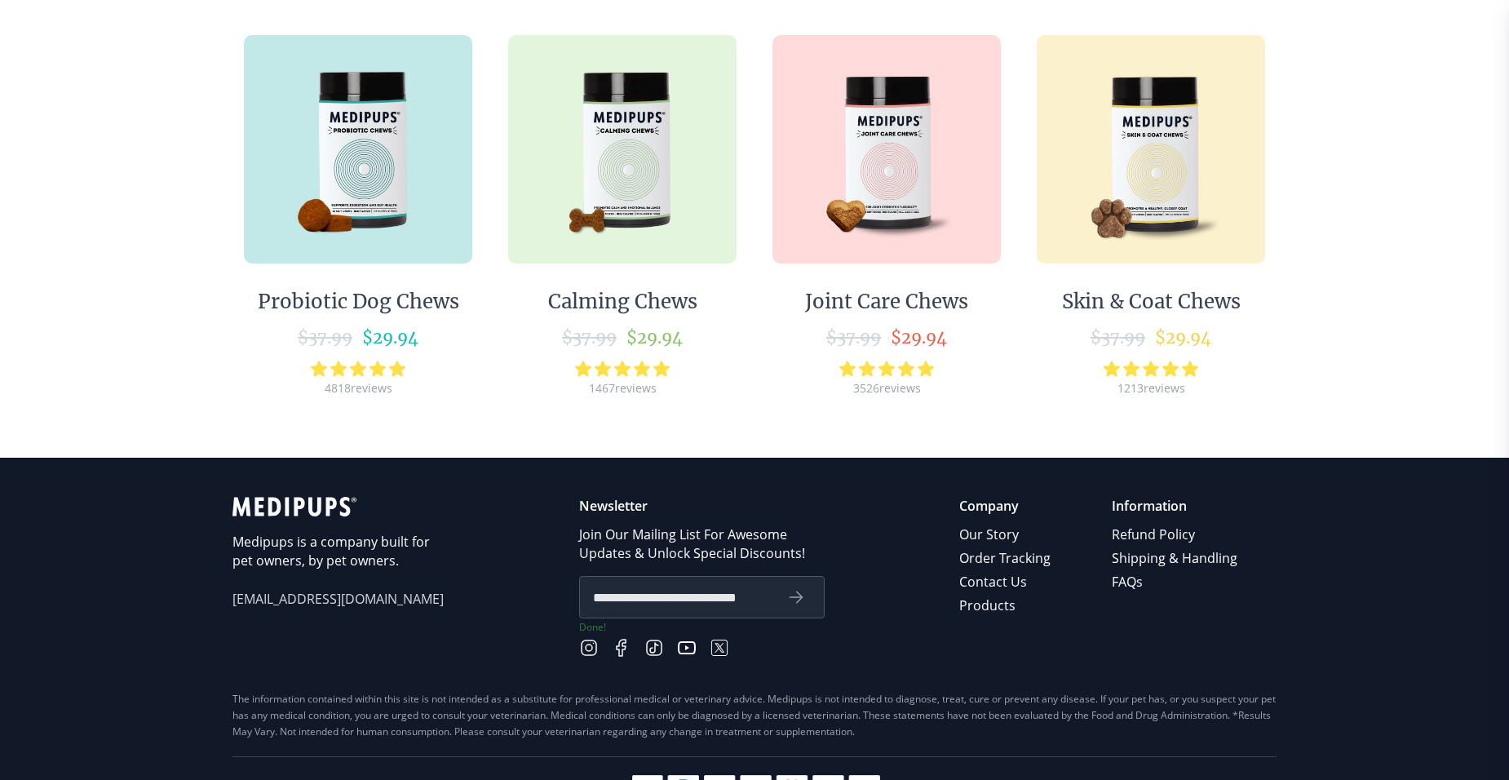
scroll to position [326, 0]
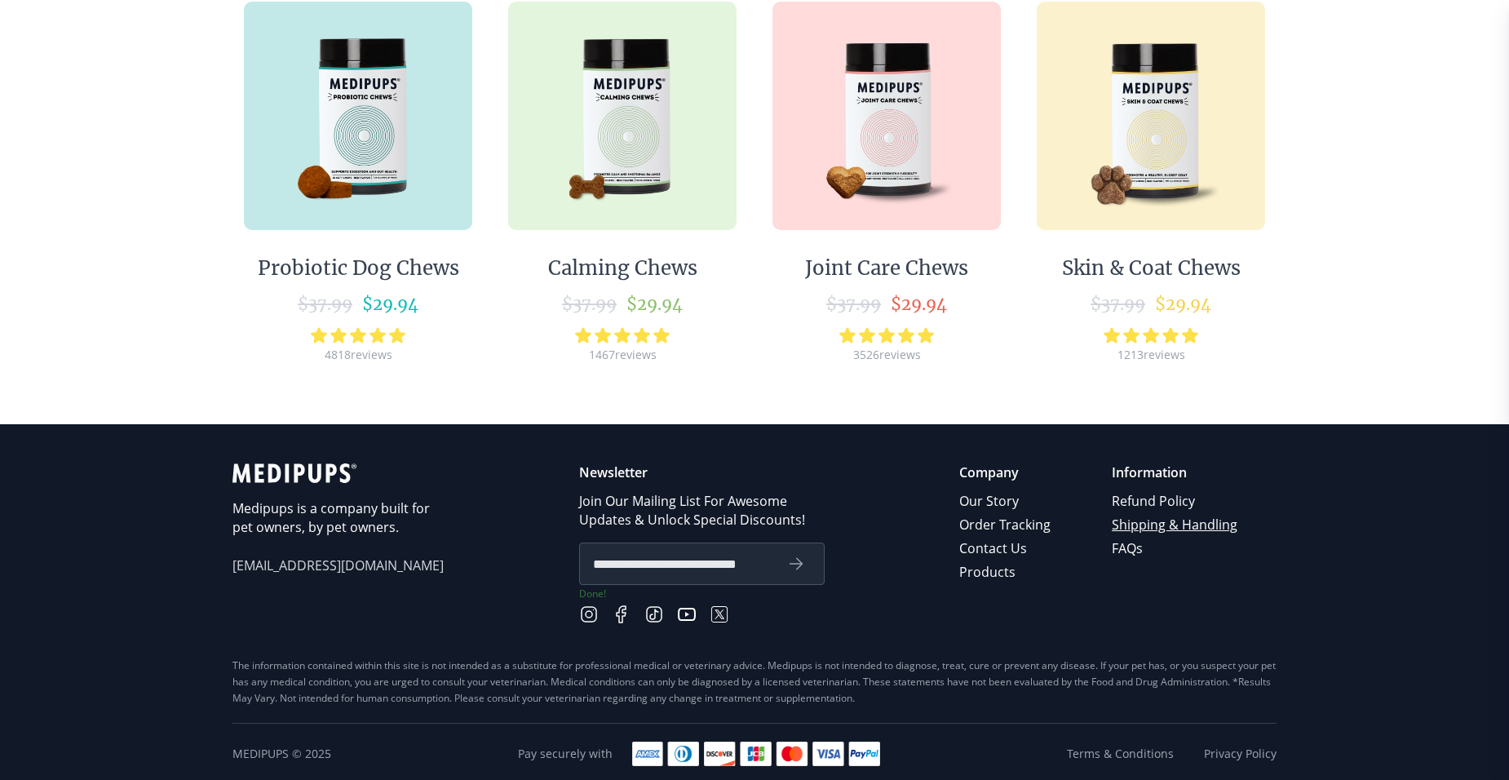
click at [1182, 527] on link "Shipping & Handling" at bounding box center [1176, 525] width 128 height 24
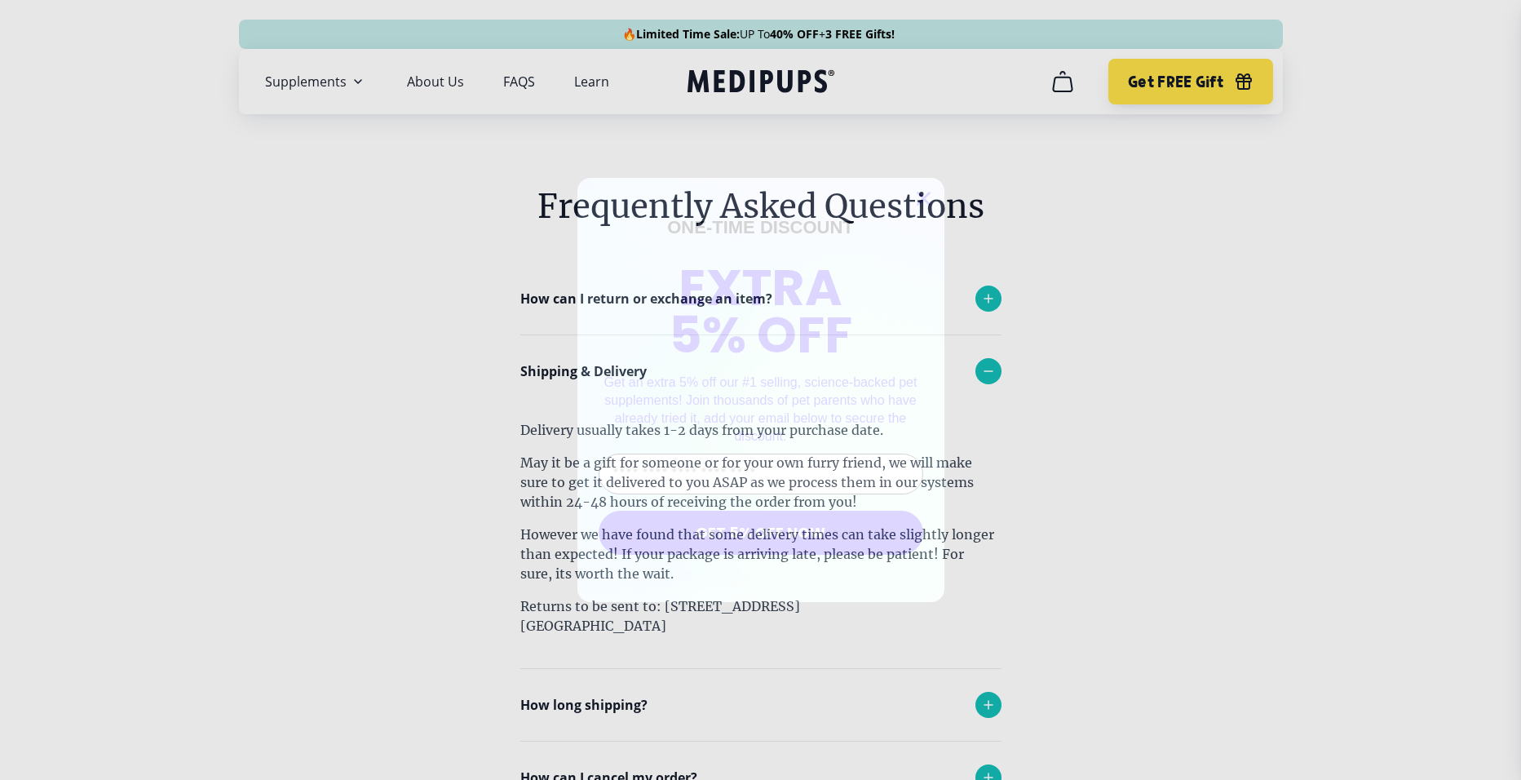
click at [760, 479] on input "Enter Your Email Address" at bounding box center [761, 473] width 325 height 41
type input "**********"
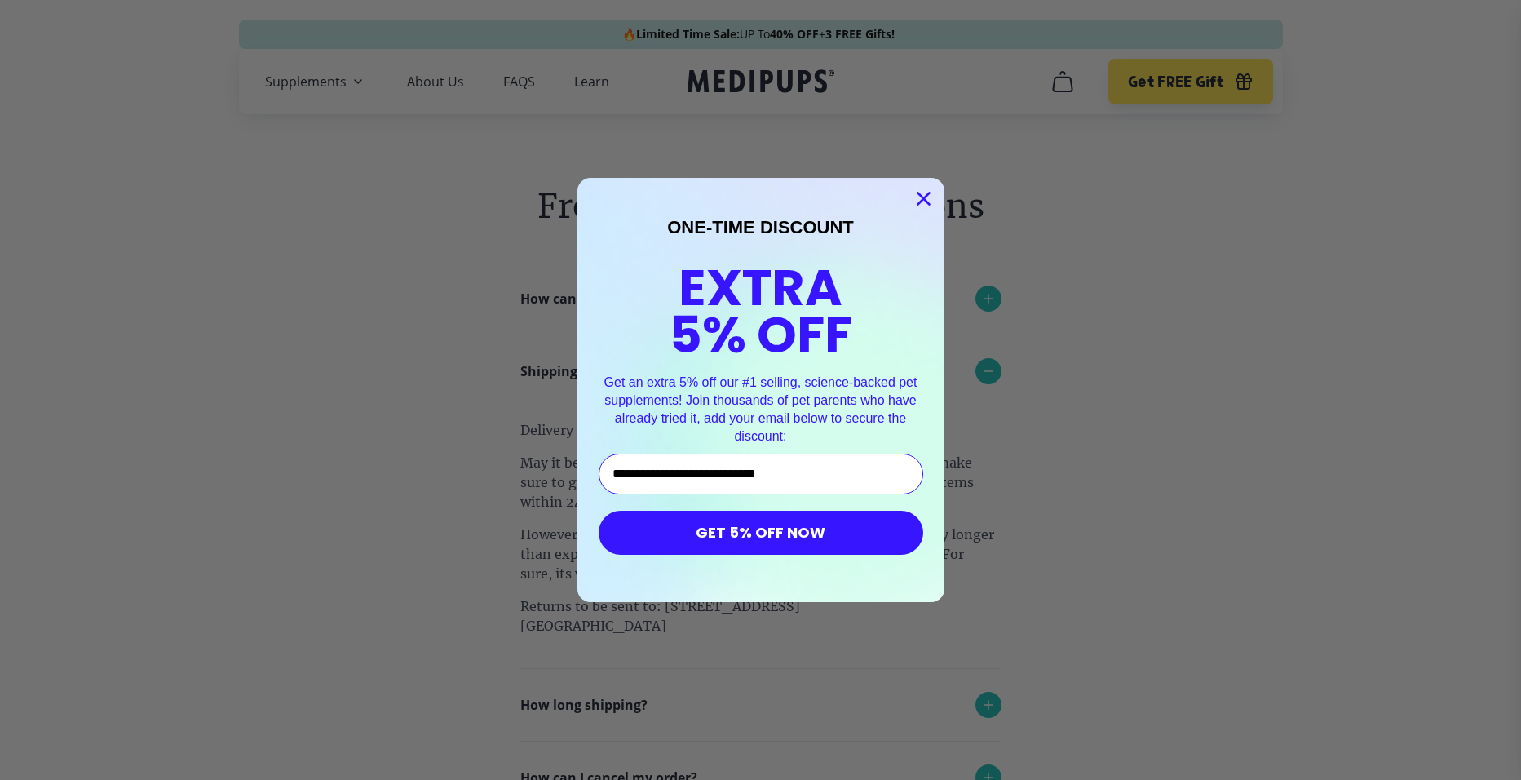
click at [677, 533] on button "GET 5% OFF NOW" at bounding box center [761, 533] width 325 height 44
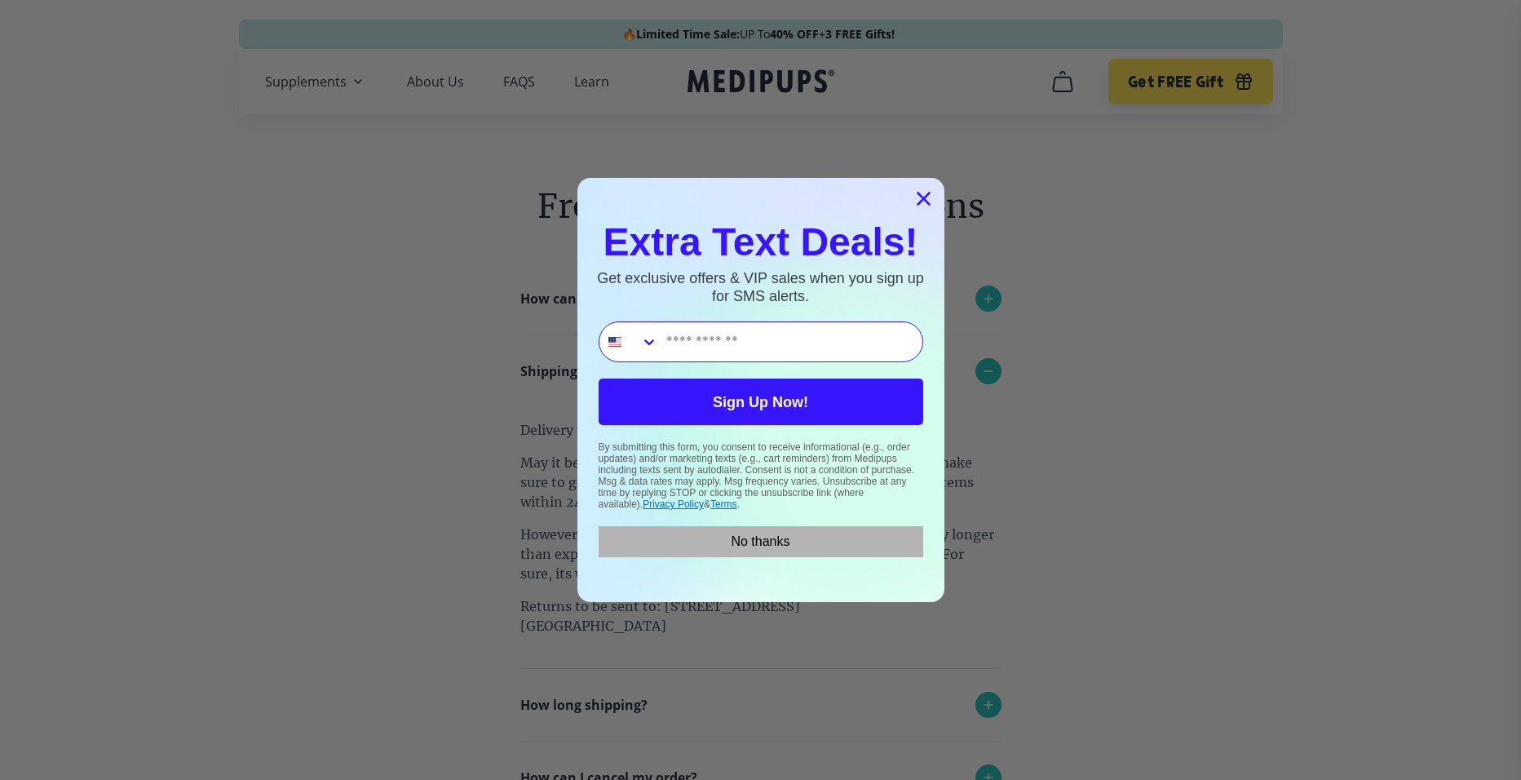
click at [747, 538] on button "No thanks" at bounding box center [761, 541] width 325 height 31
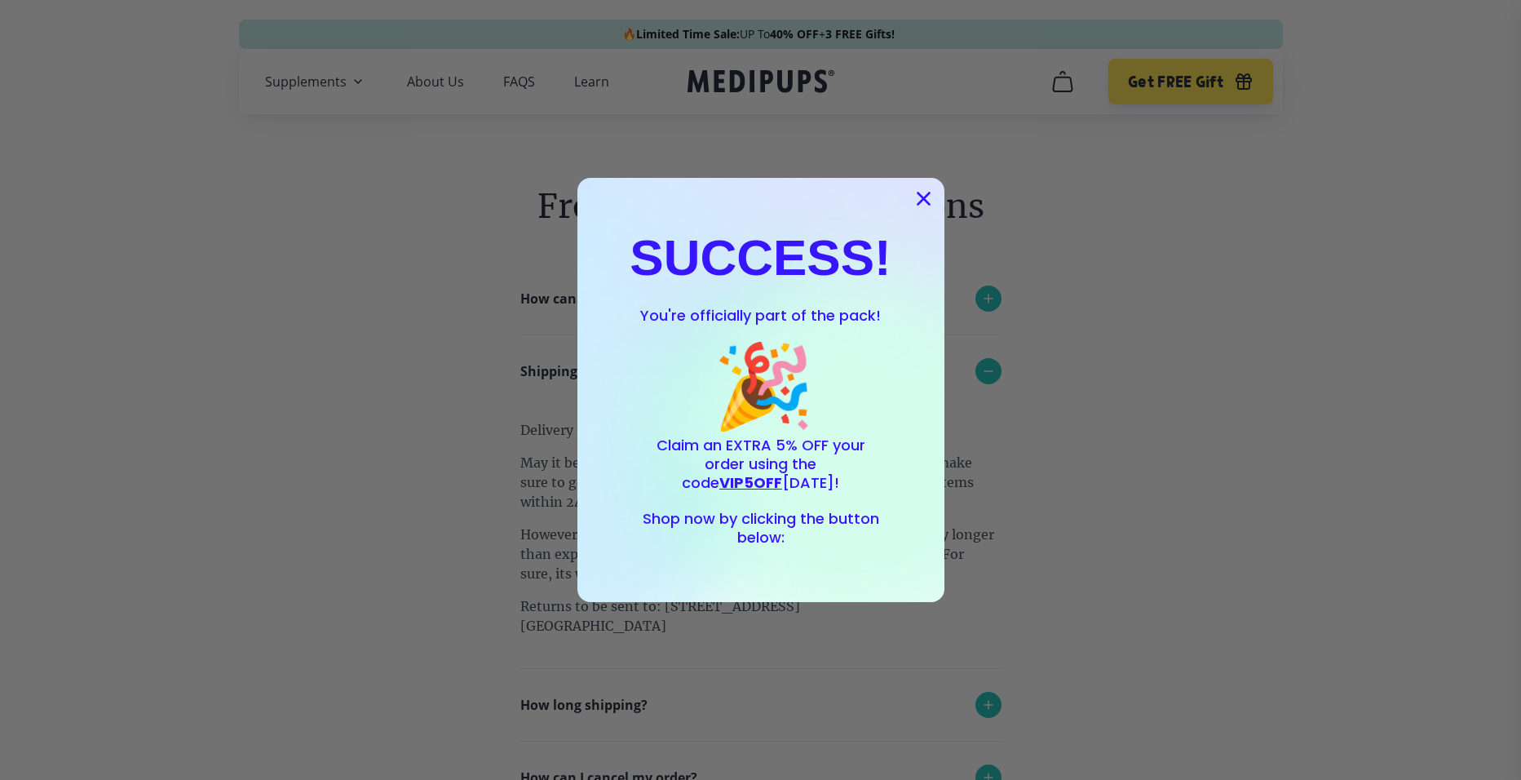
click at [812, 560] on div "SUCCESS! You're officially part of the pack! 🎉 Claim an EXTRA 5% OFF your order…" at bounding box center [761, 390] width 334 height 392
drag, startPoint x: 874, startPoint y: 728, endPoint x: 878, endPoint y: 700, distance: 28.0
click at [874, 727] on div "Close dialog SUCCESS! You're officially part of the pack! 🎉 Claim an EXTRA 5% O…" at bounding box center [760, 390] width 1521 height 780
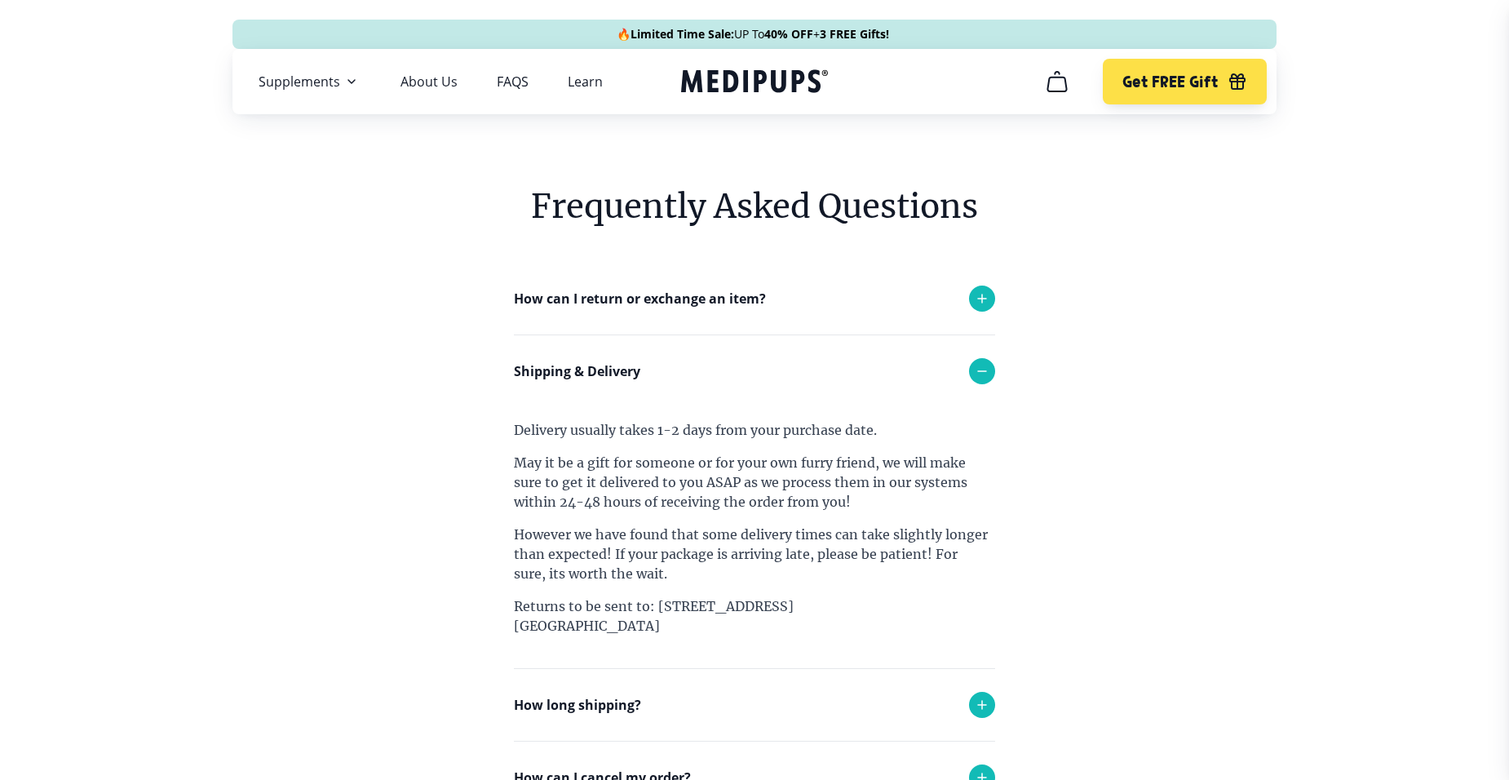
click at [0, 0] on span "Limited Time Sale:" at bounding box center [0, 0] width 0 height 0
click at [568, 83] on link "Learn" at bounding box center [585, 81] width 35 height 16
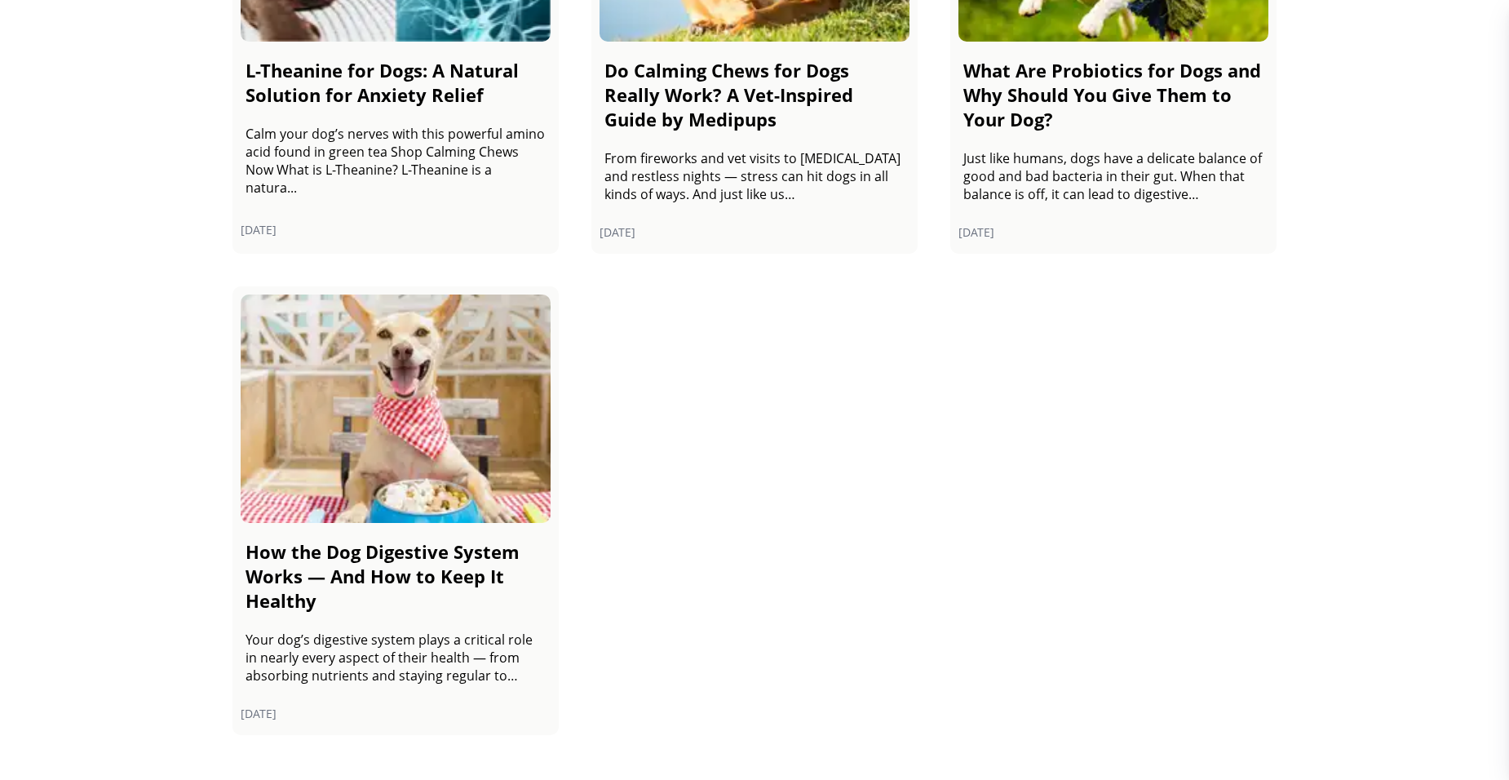
scroll to position [2202, 0]
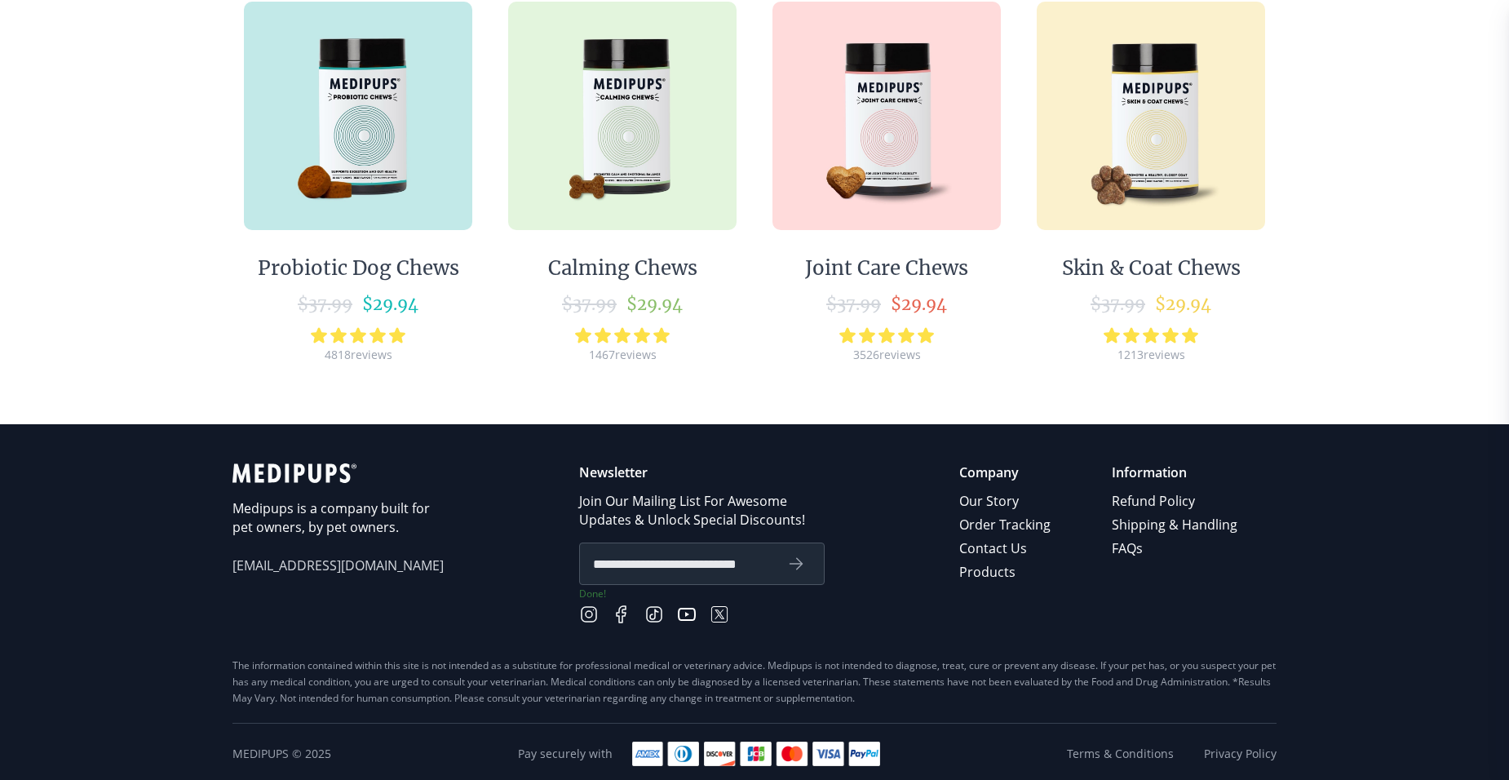
scroll to position [163, 0]
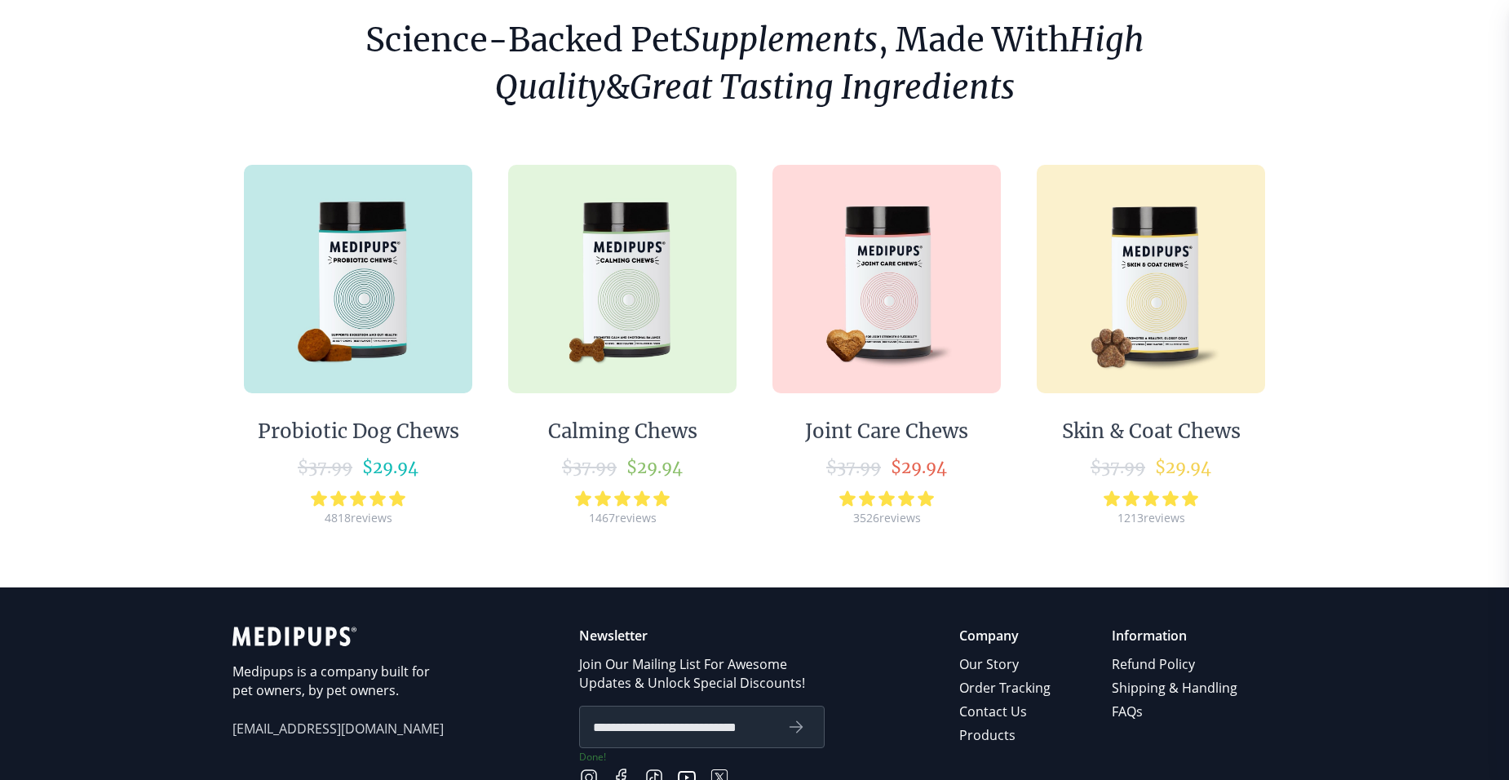
click at [632, 256] on img at bounding box center [622, 279] width 228 height 228
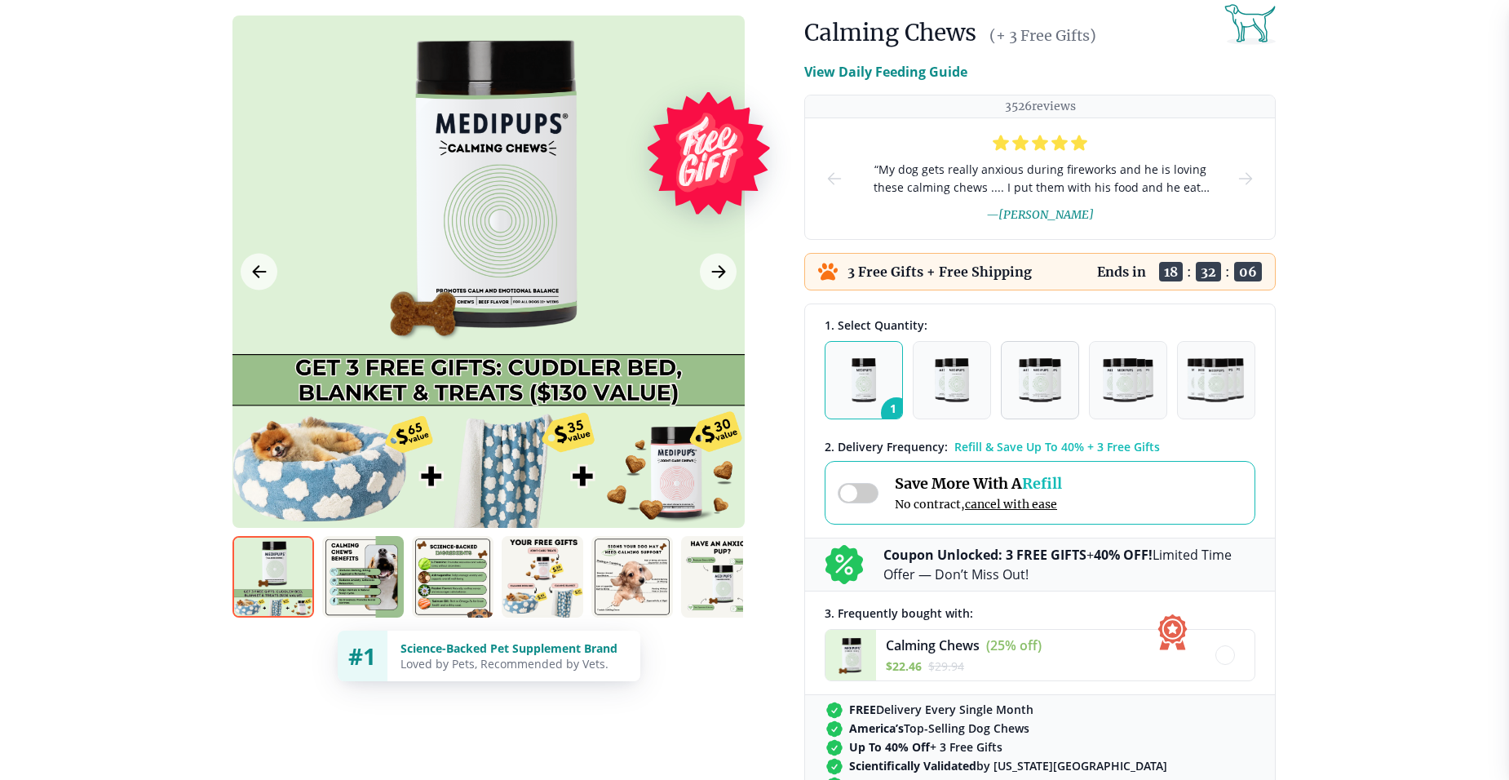
scroll to position [163, 0]
drag, startPoint x: 1081, startPoint y: 556, endPoint x: 1374, endPoint y: 612, distance: 298.0
click at [861, 493] on span at bounding box center [858, 492] width 41 height 20
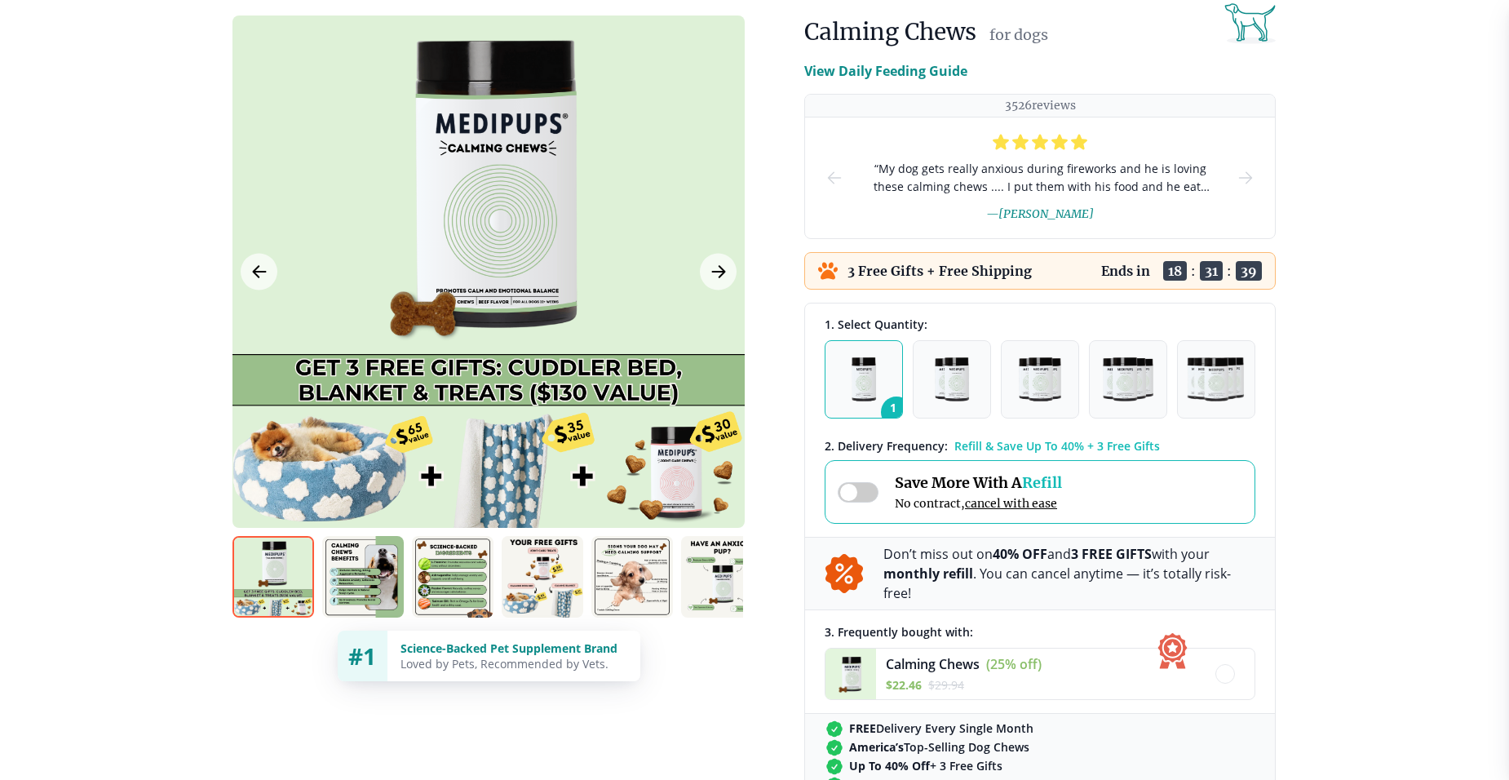
click at [869, 492] on span at bounding box center [858, 492] width 41 height 20
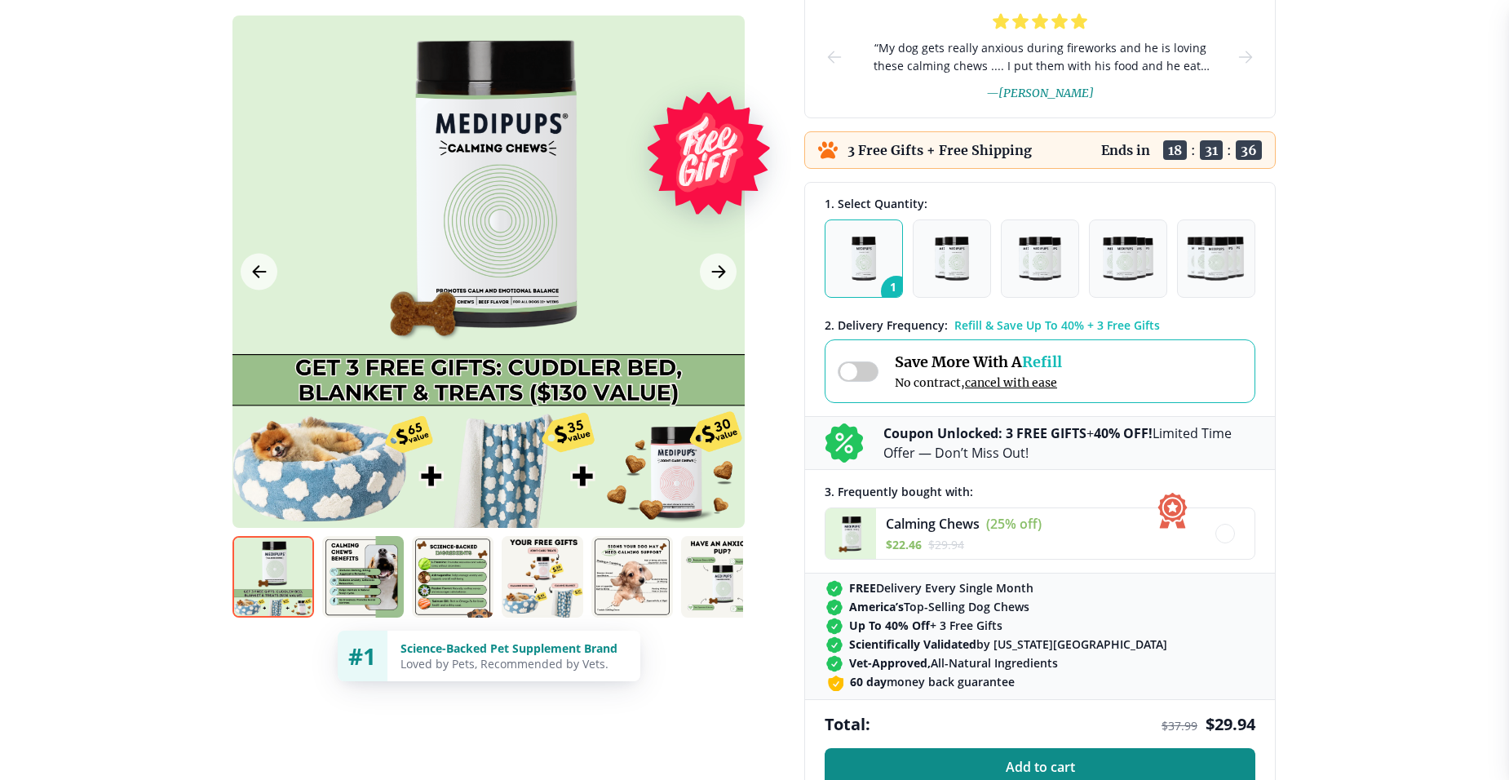
scroll to position [489, 0]
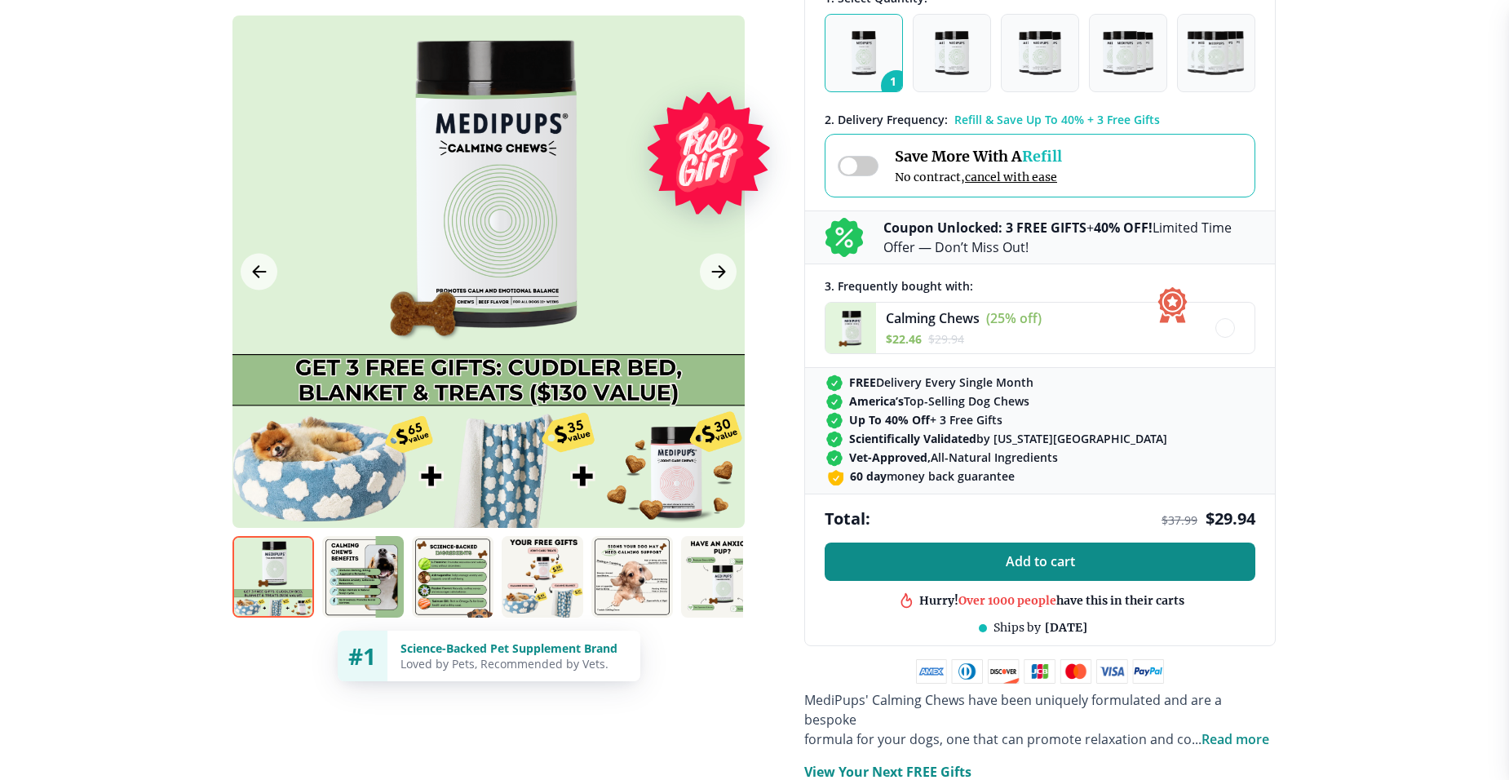
click at [1060, 555] on span "Add to cart" at bounding box center [1040, 561] width 69 height 15
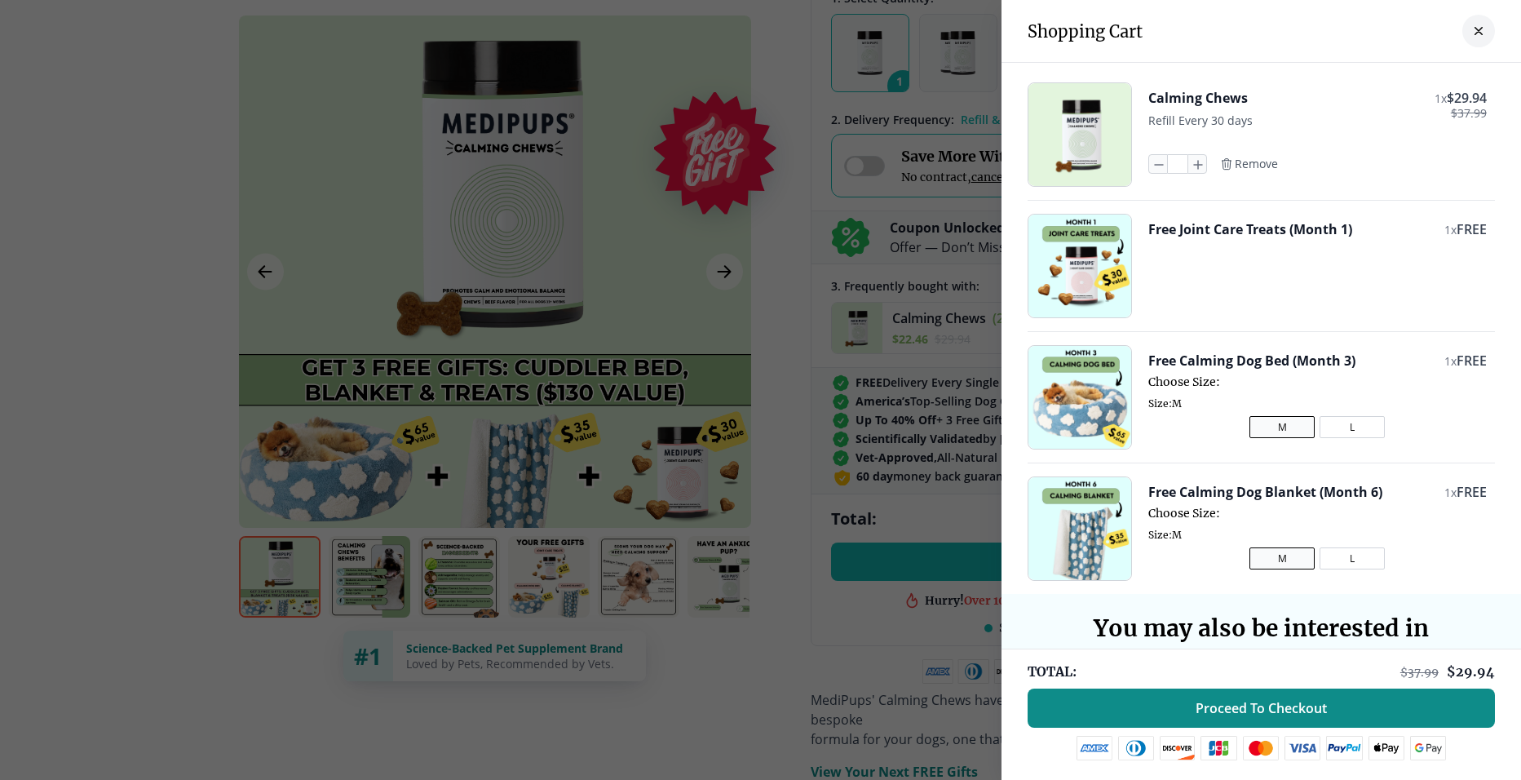
click at [1233, 707] on span "Proceed To Checkout" at bounding box center [1261, 708] width 131 height 16
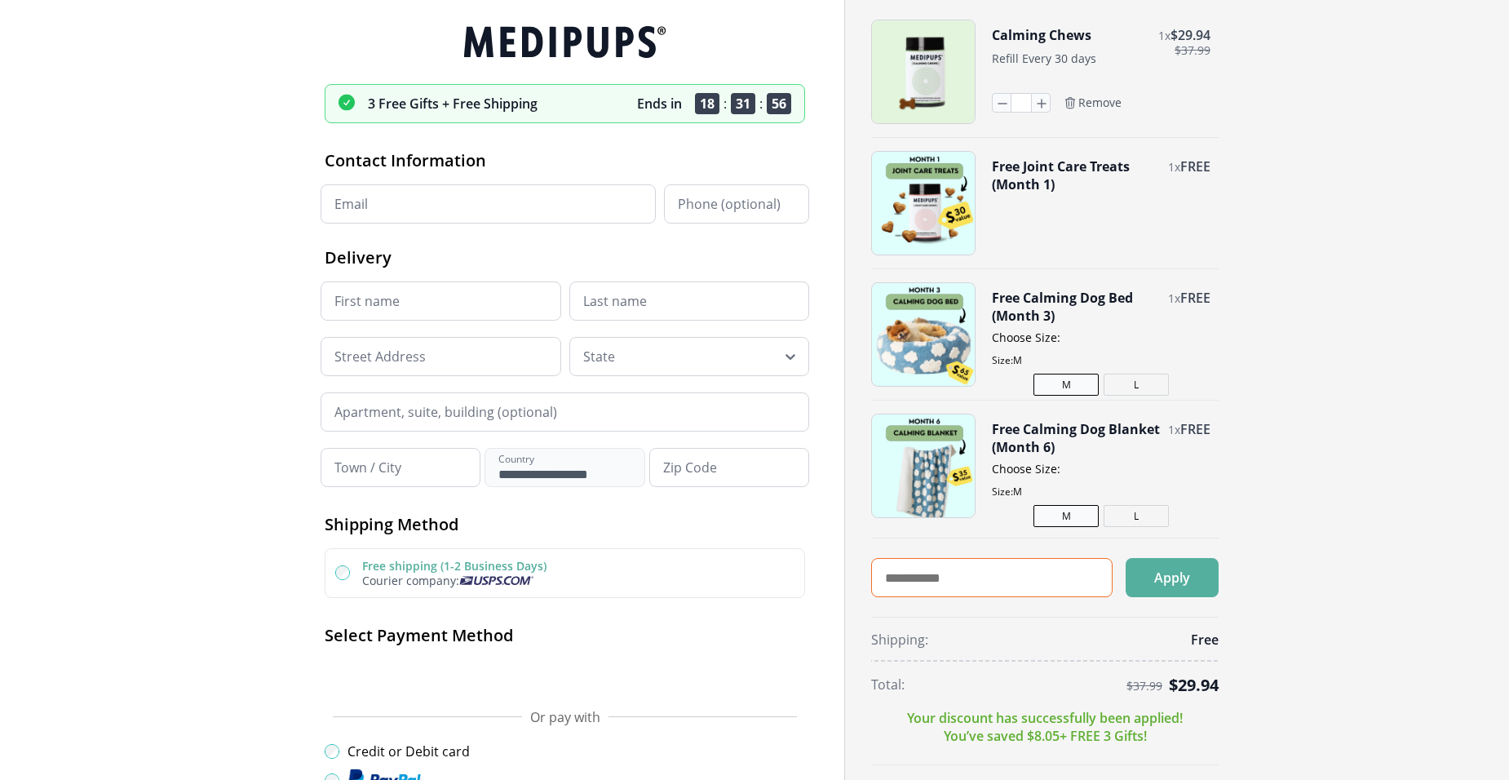
click at [953, 578] on input "text" at bounding box center [991, 577] width 241 height 39
type input "*******"
click at [1184, 572] on button "Apply" at bounding box center [1172, 577] width 93 height 39
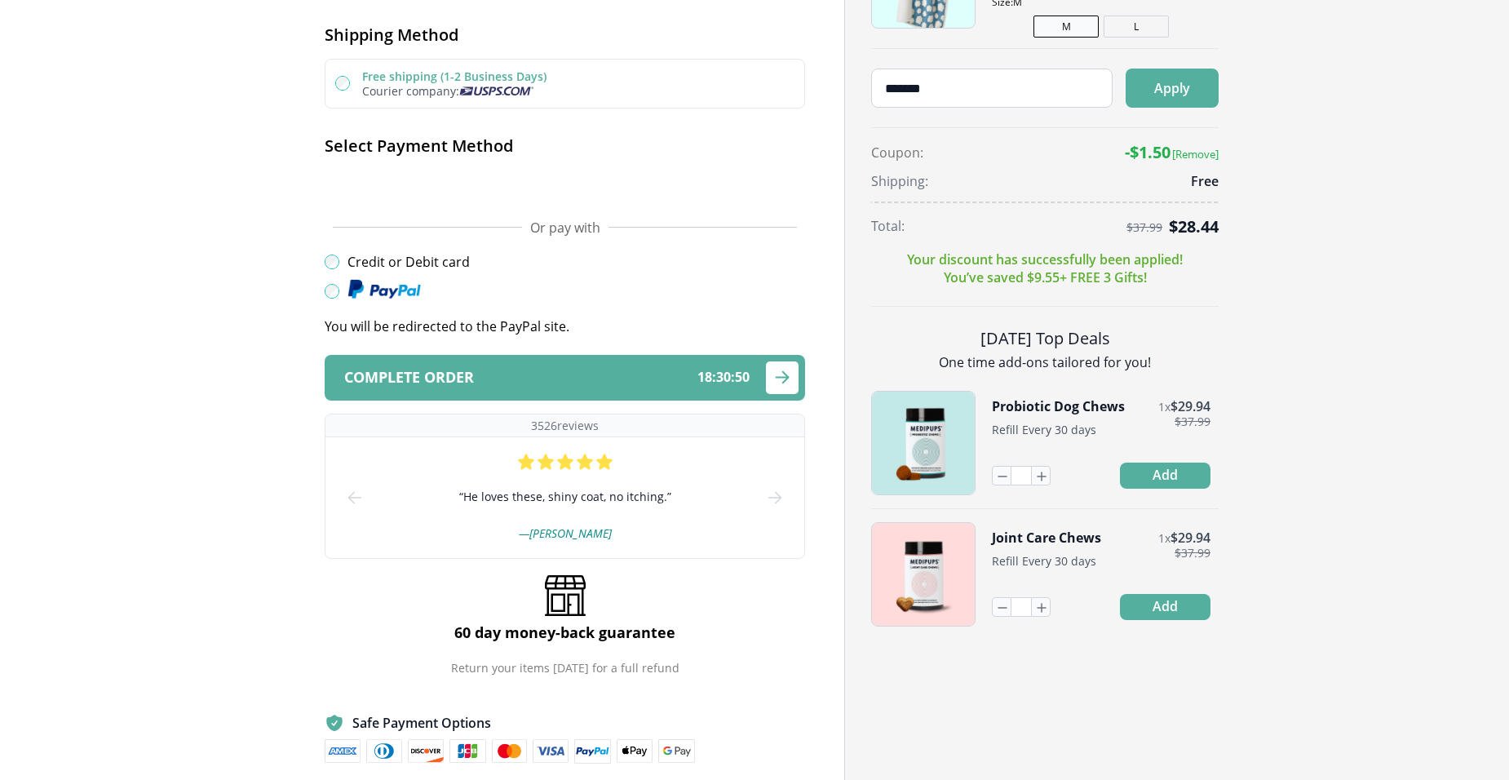
scroll to position [408, 0]
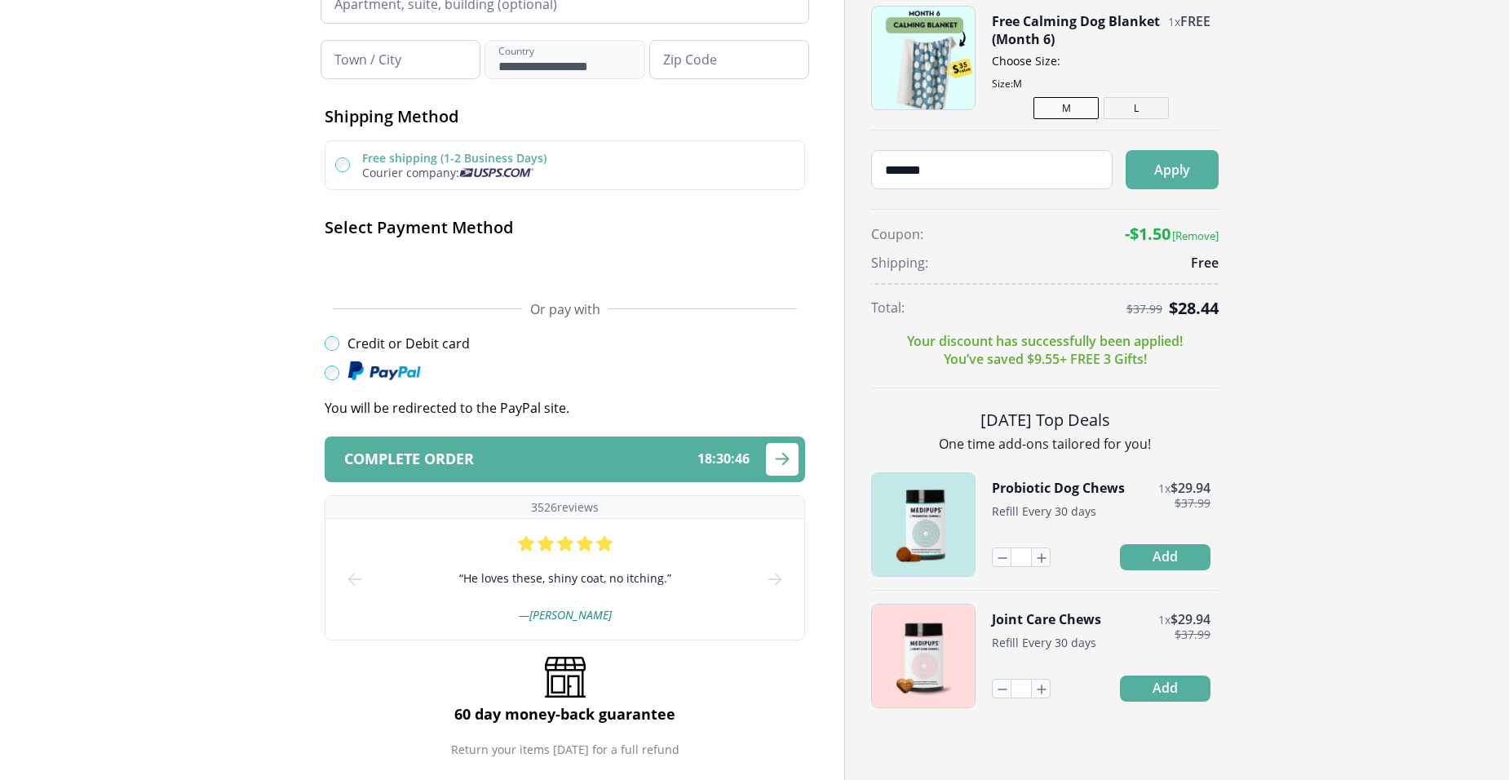
click at [1133, 108] on button "L" at bounding box center [1136, 108] width 65 height 22
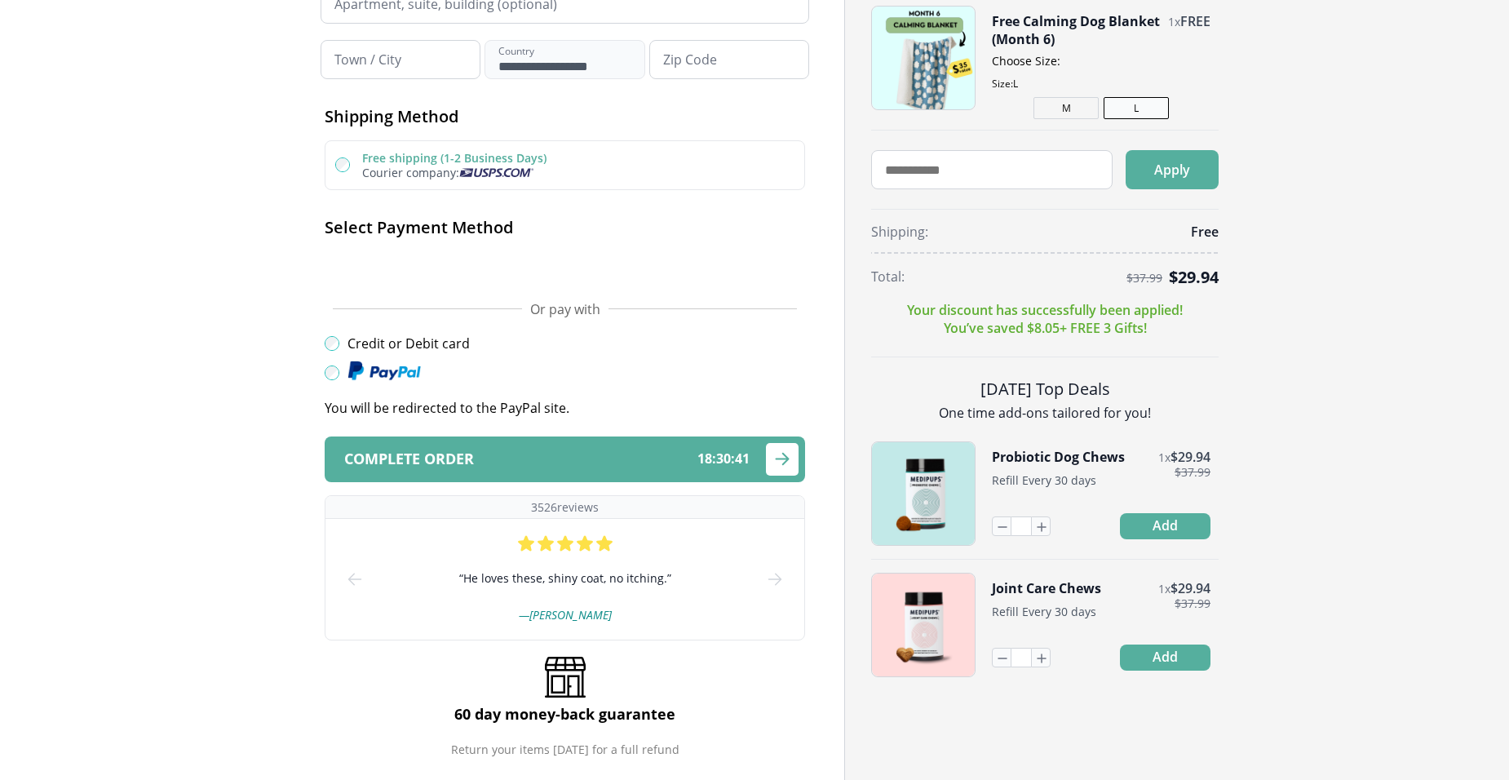
click at [1064, 110] on button "M" at bounding box center [1065, 108] width 65 height 22
click at [982, 169] on input "text" at bounding box center [991, 169] width 241 height 39
type input "*******"
click at [1157, 166] on button "Apply" at bounding box center [1172, 169] width 93 height 39
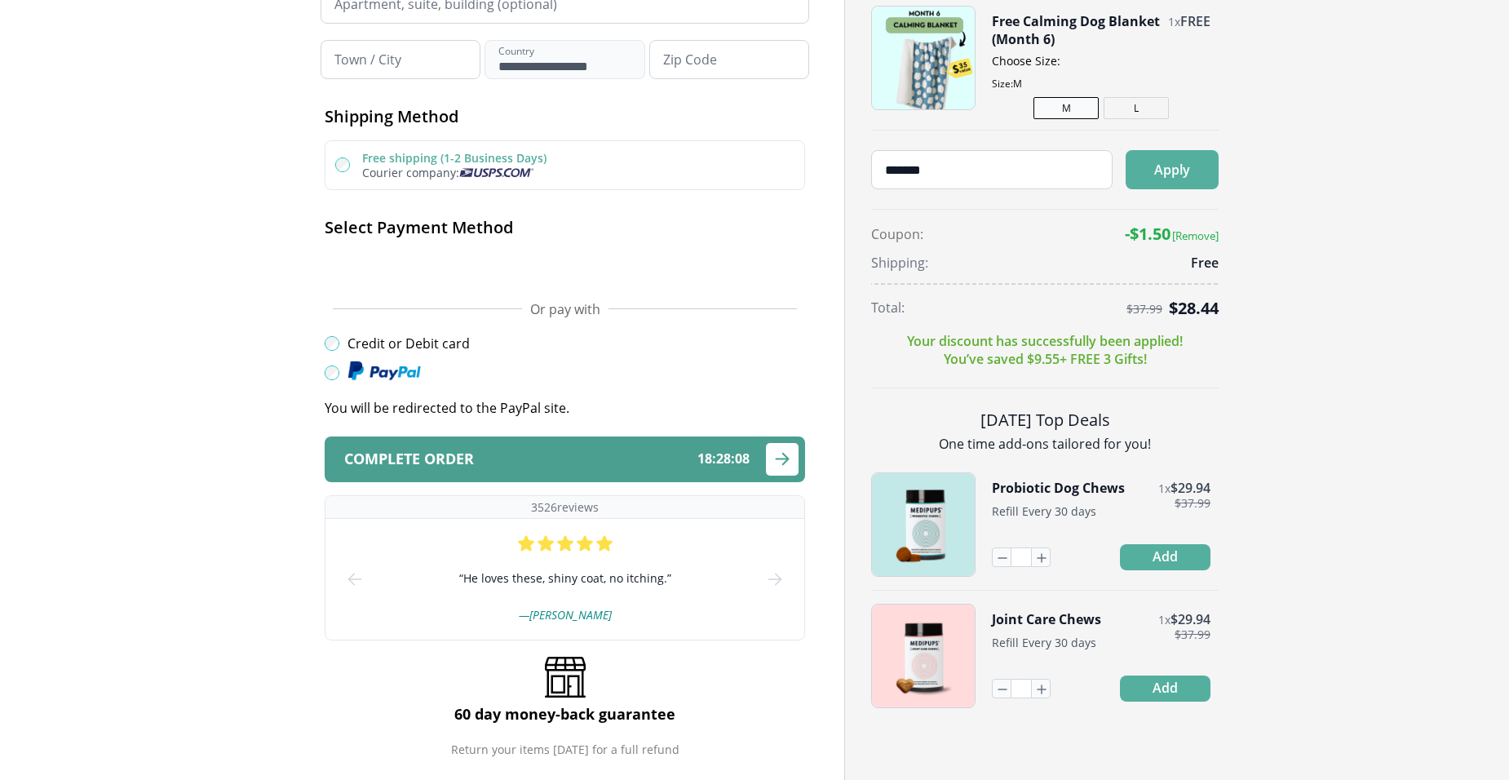
click at [524, 453] on div "Complete order 18 : 28 : 08" at bounding box center [546, 458] width 405 height 15
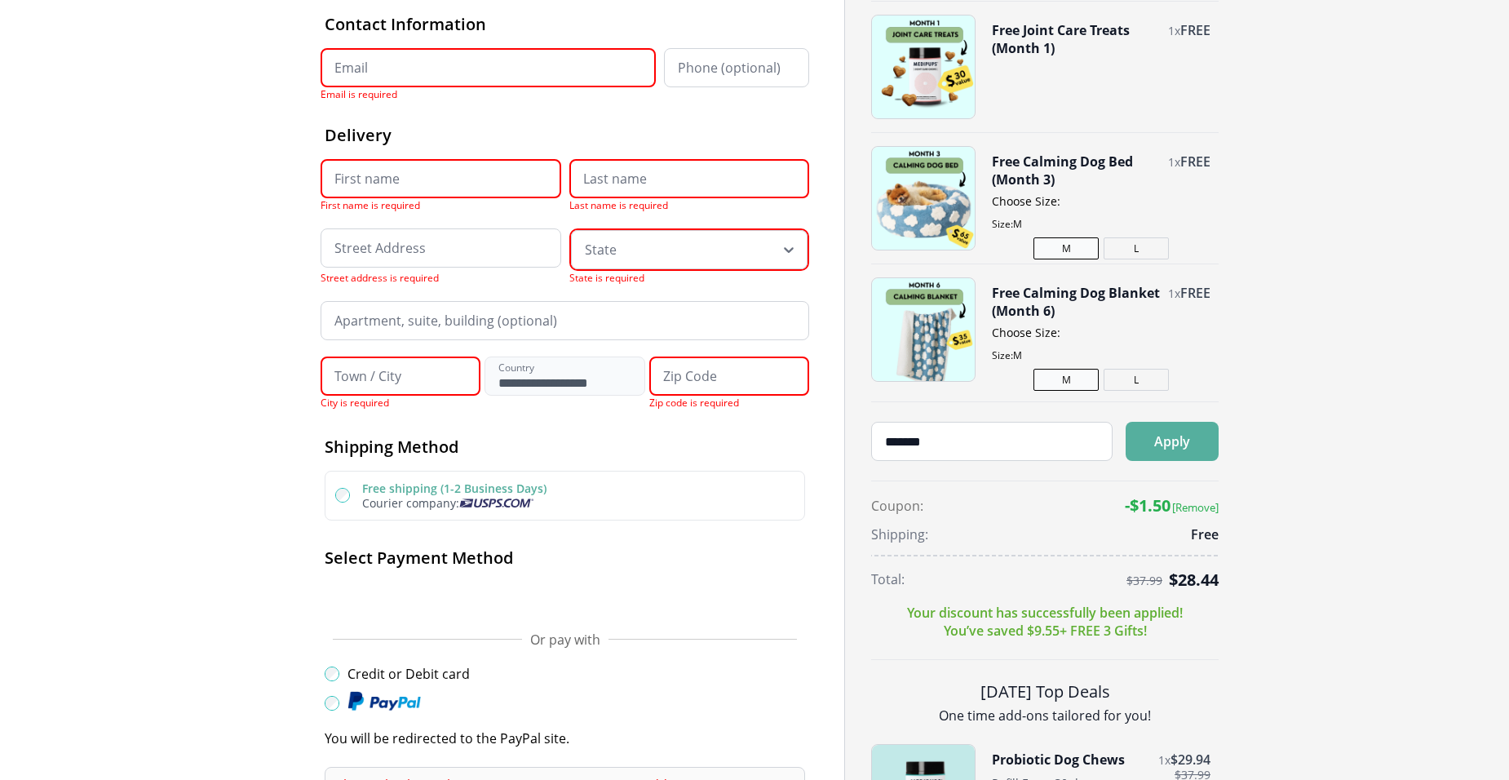
scroll to position [0, 0]
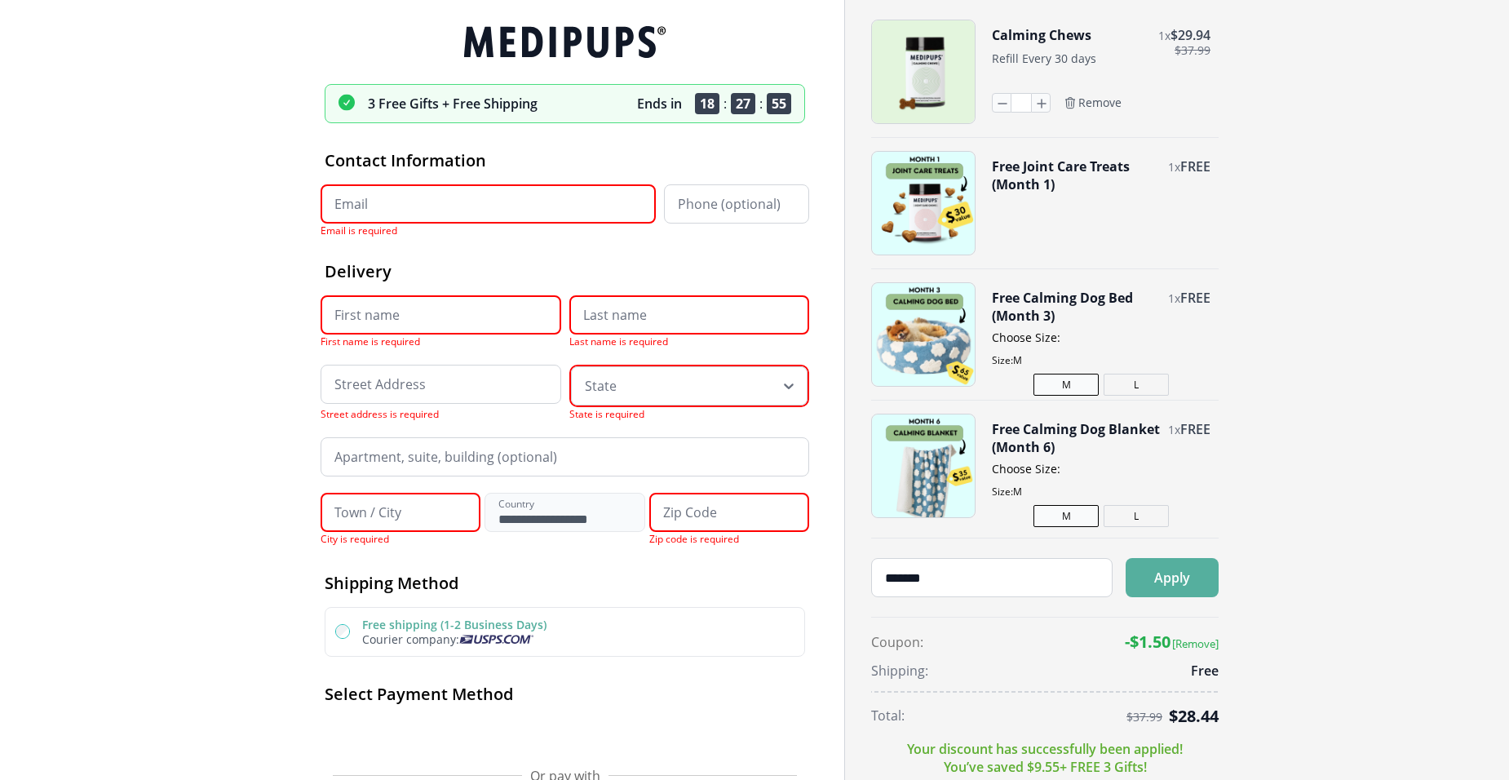
click at [493, 201] on input "Email" at bounding box center [488, 203] width 335 height 39
type input "**********"
type input "*******"
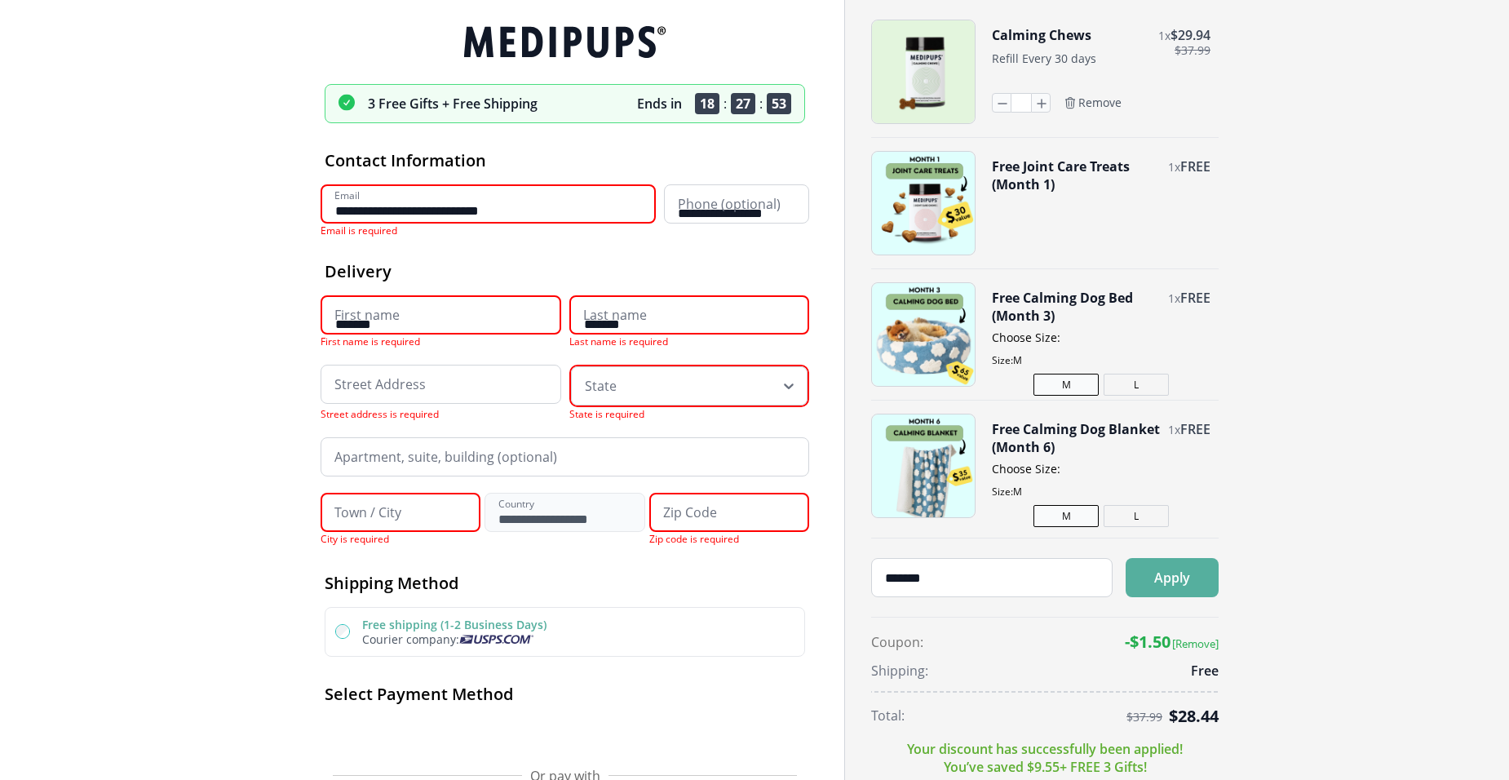
type input "**********"
type input "*****"
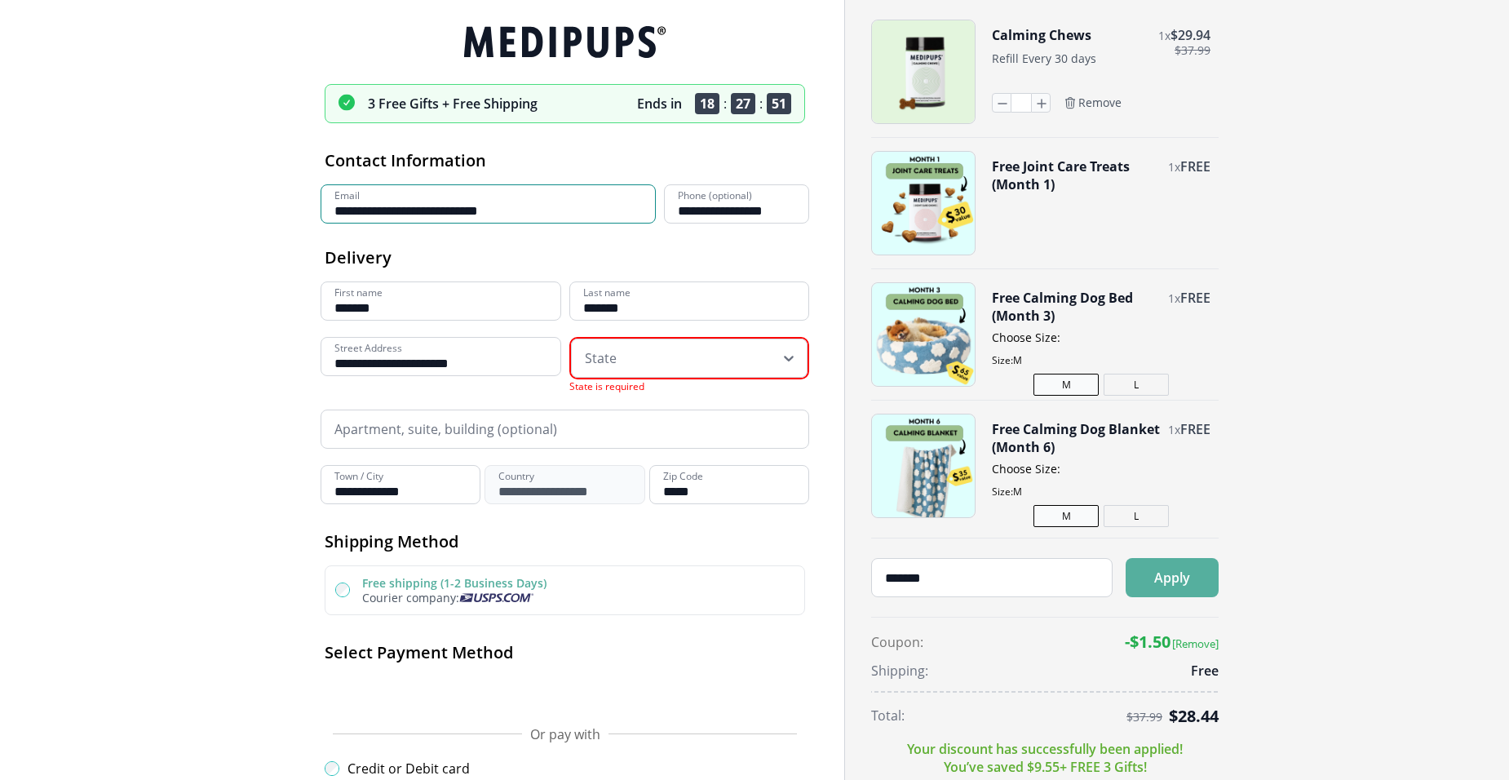
click at [792, 353] on icon at bounding box center [789, 358] width 16 height 16
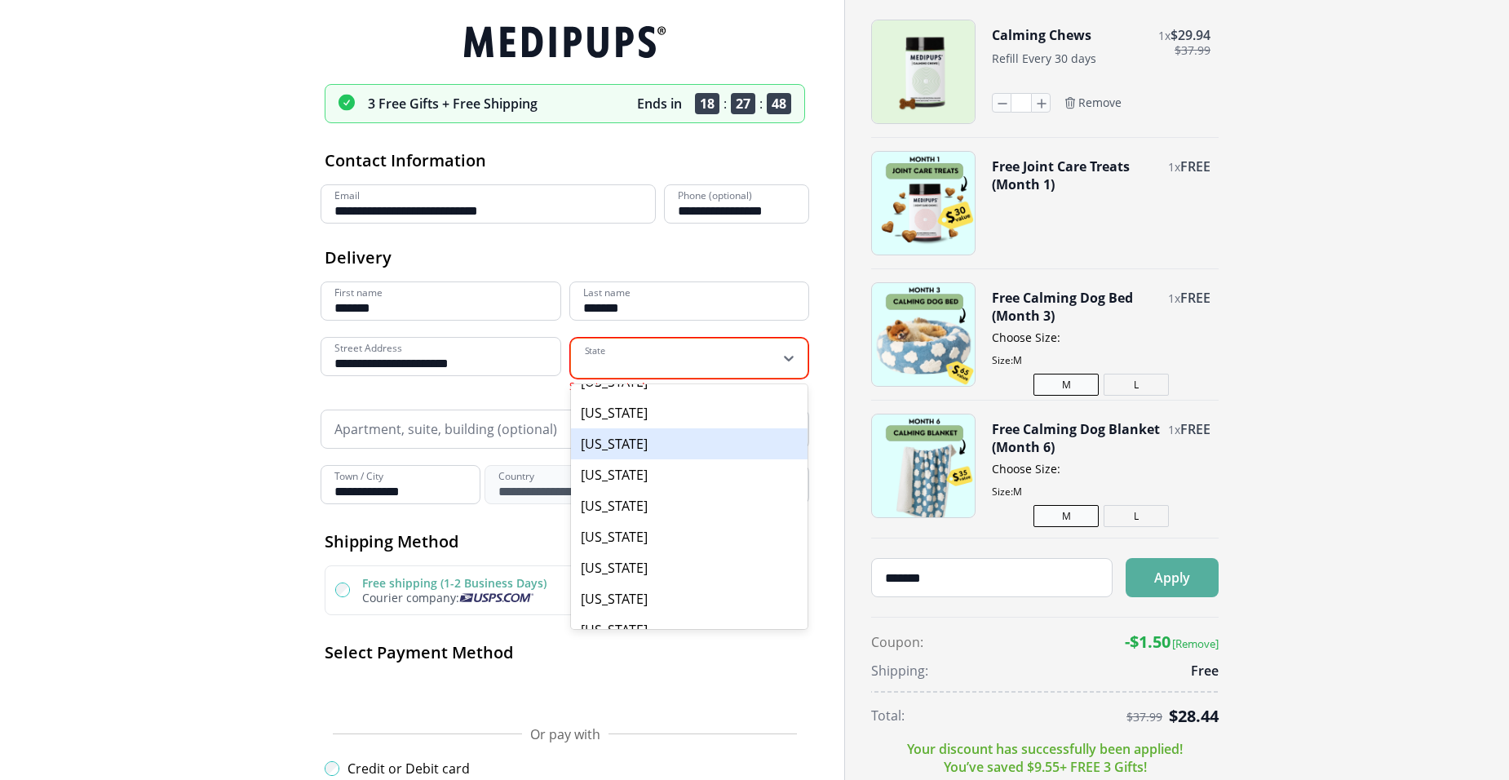
scroll to position [979, 0]
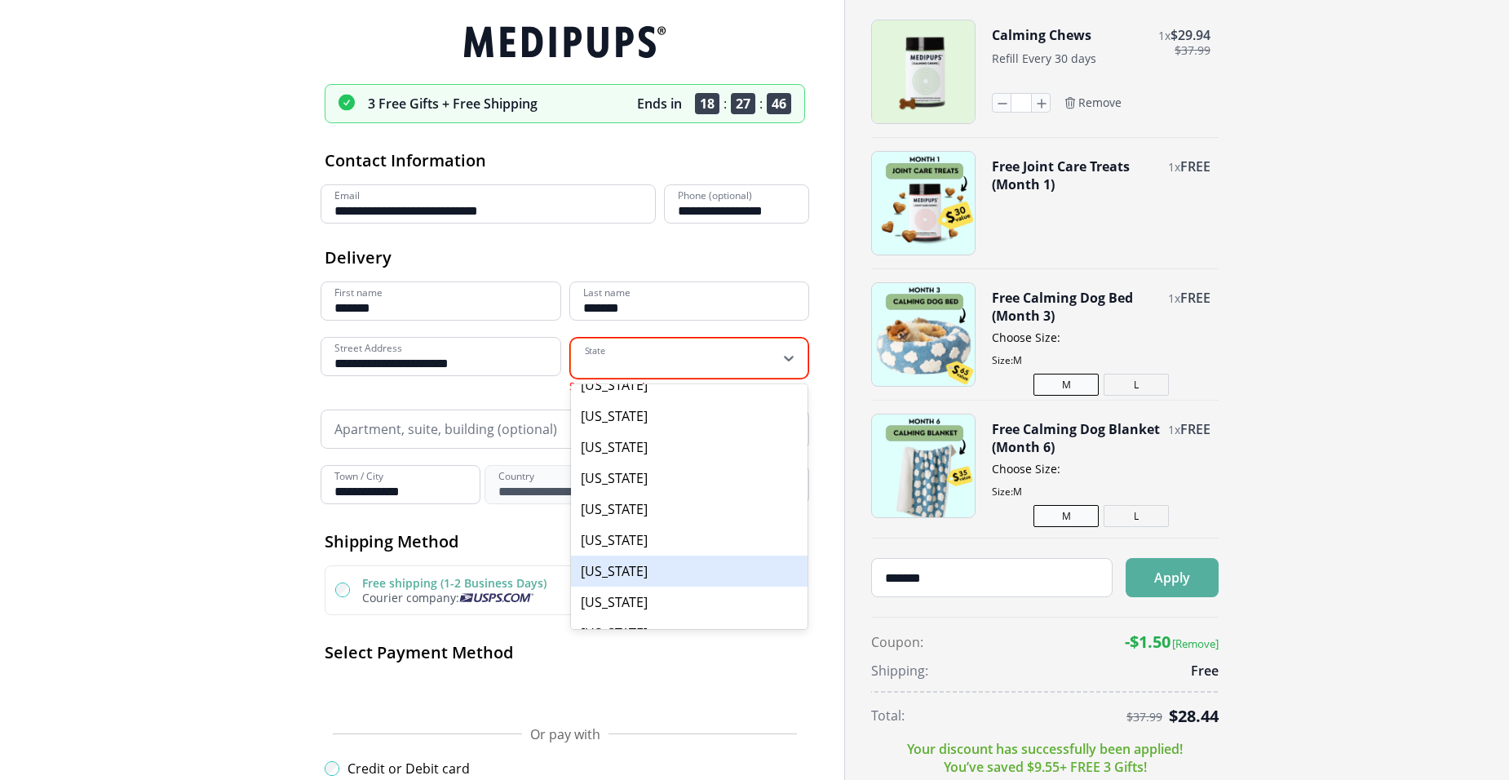
click at [629, 571] on div "[US_STATE]" at bounding box center [689, 570] width 237 height 31
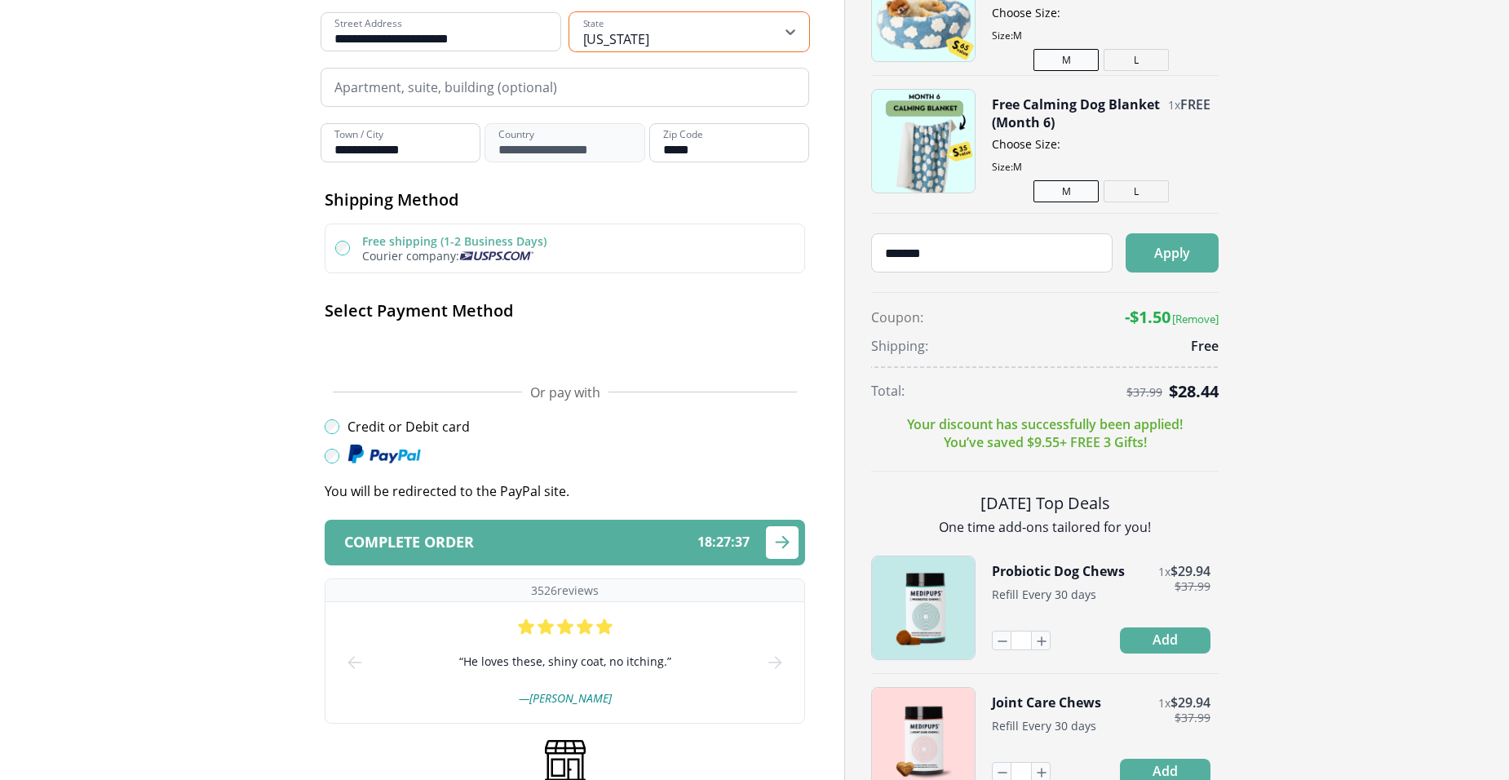
scroll to position [326, 0]
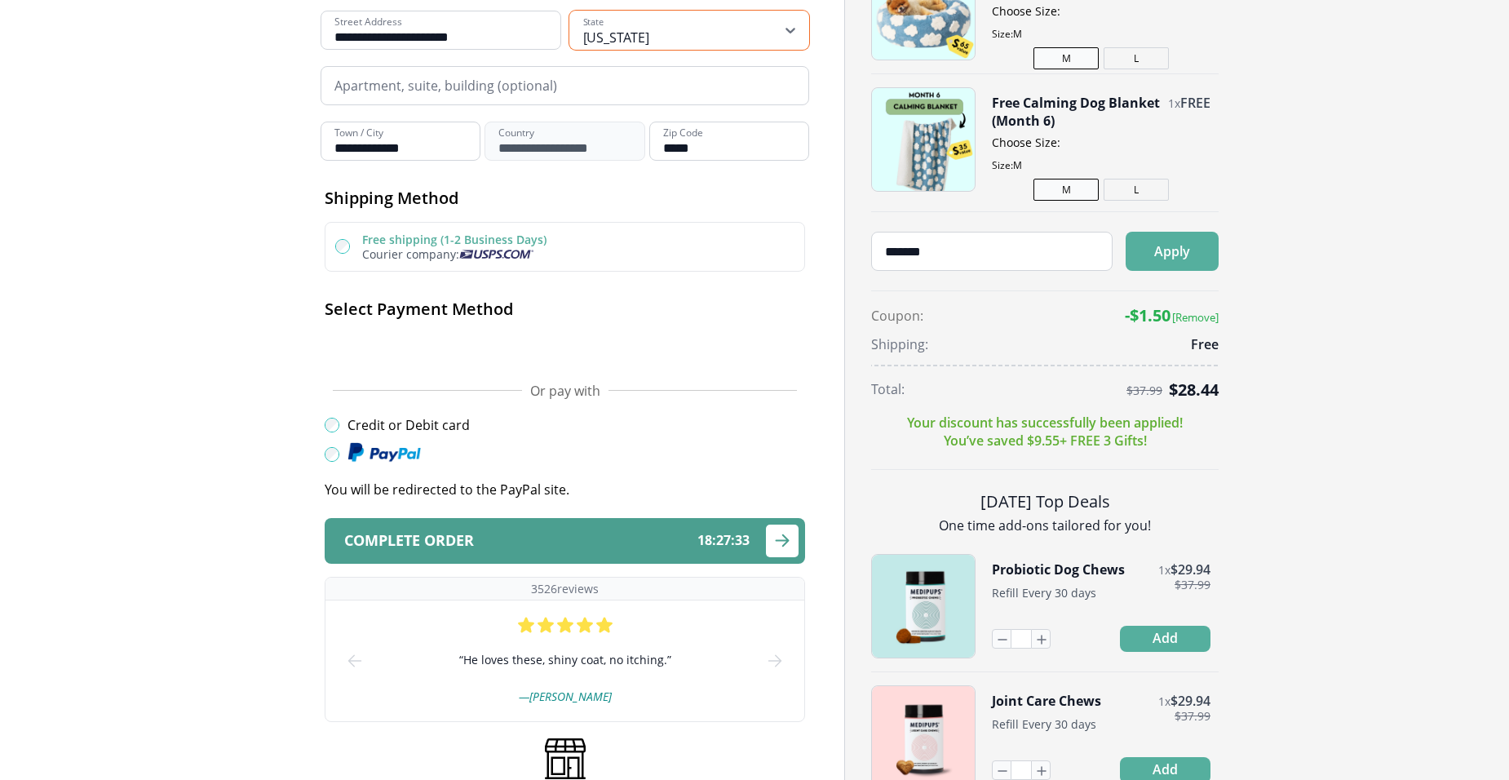
click at [558, 538] on div "Complete order 18 : 27 : 33" at bounding box center [546, 540] width 405 height 15
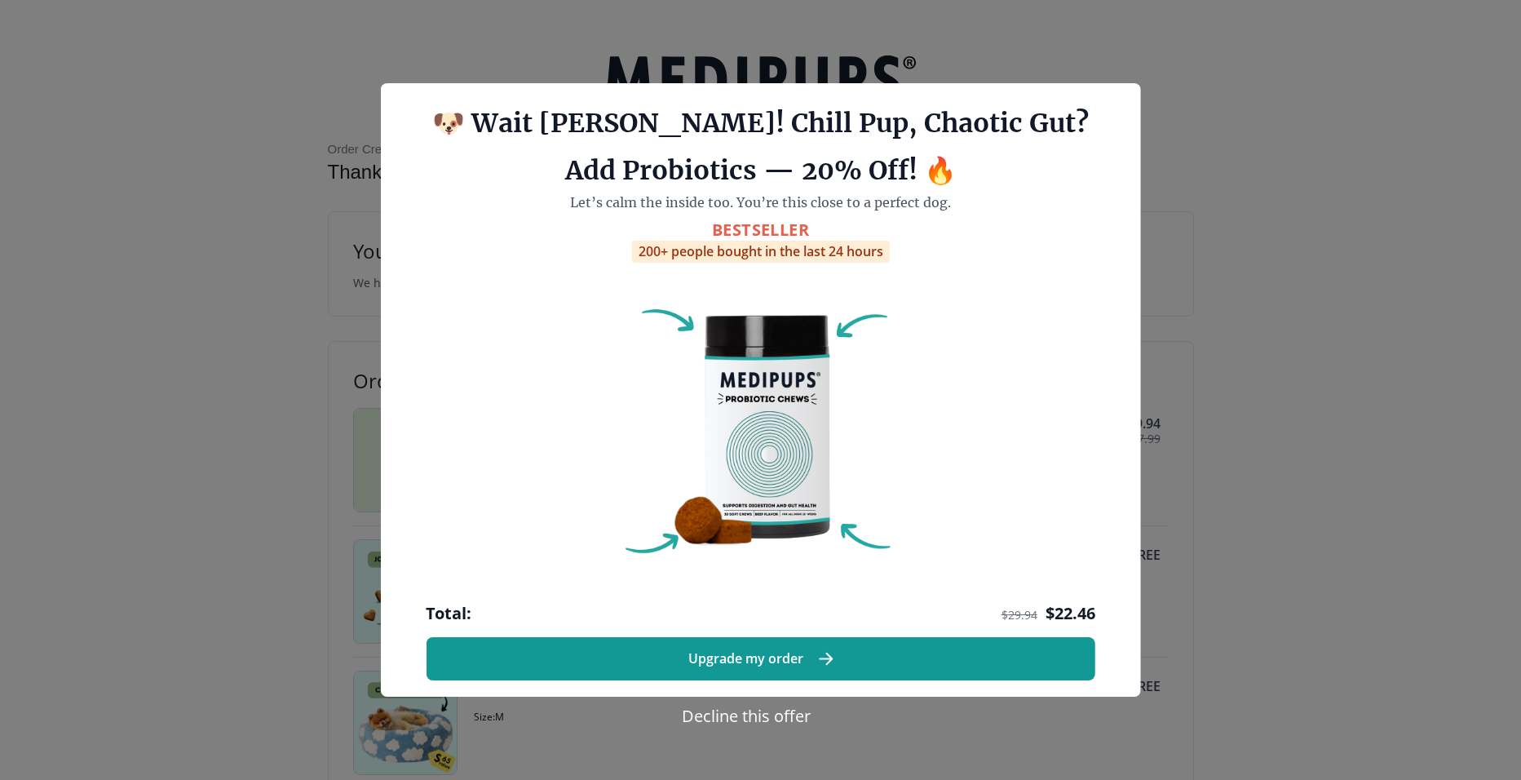
click at [693, 712] on button "Decline this offer" at bounding box center [746, 716] width 139 height 24
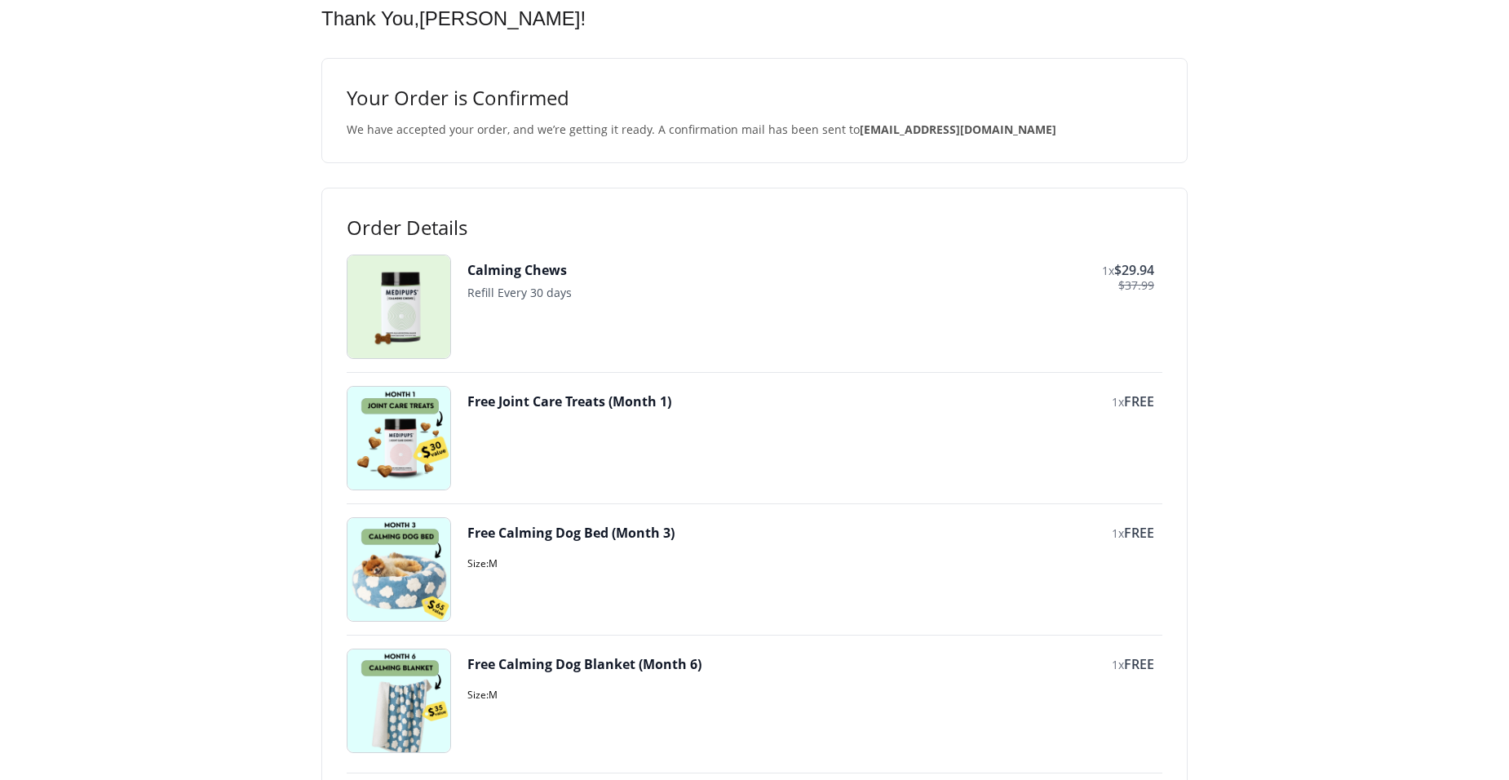
scroll to position [72, 0]
